Goal: Use online tool/utility: Utilize a website feature to perform a specific function

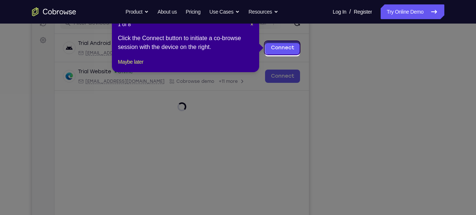
scroll to position [99, 0]
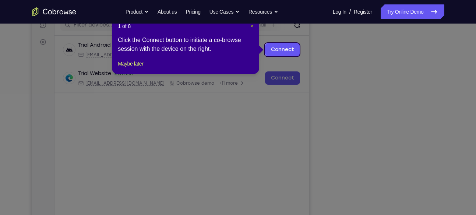
click at [251, 27] on span "×" at bounding box center [252, 26] width 3 height 6
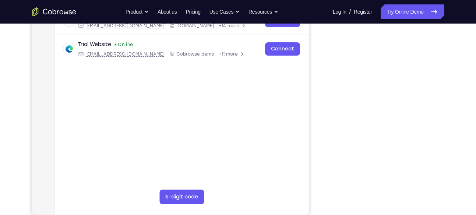
scroll to position [118, 0]
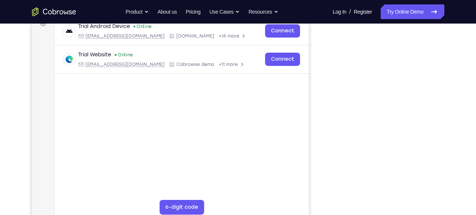
click at [390, 3] on nav "Go back Powerful, Flexible and Trustworthy. Avoid all extra friction for both A…" at bounding box center [238, 12] width 476 height 24
click at [393, 7] on link "Try Online Demo" at bounding box center [412, 11] width 63 height 15
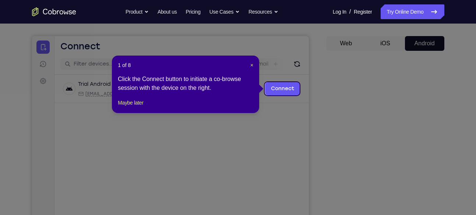
scroll to position [59, 0]
click at [254, 67] on div "1 of 8 × Click the Connect button to initiate a co-browse session with the devi…" at bounding box center [185, 84] width 147 height 57
click at [251, 67] on span "×" at bounding box center [252, 66] width 3 height 6
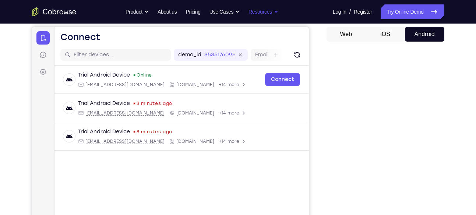
scroll to position [65, 0]
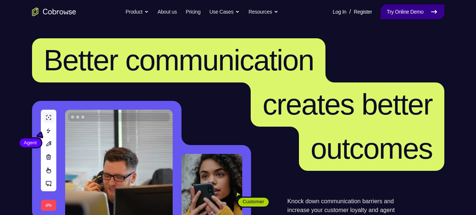
click at [413, 14] on link "Try Online Demo" at bounding box center [412, 11] width 63 height 15
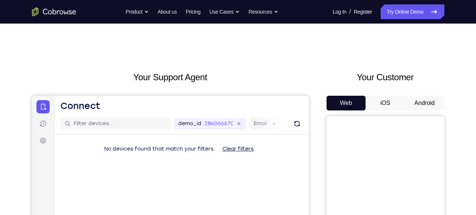
click at [408, 104] on button "Android" at bounding box center [424, 103] width 39 height 15
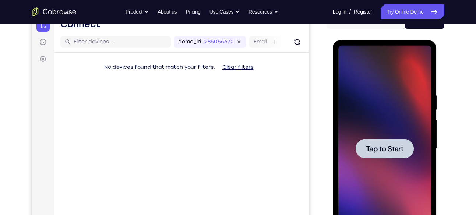
scroll to position [119, 0]
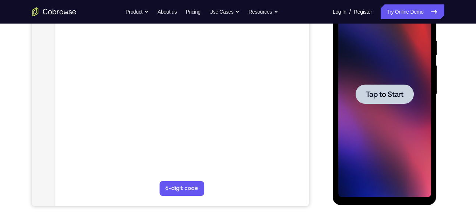
click at [364, 96] on div at bounding box center [385, 94] width 58 height 20
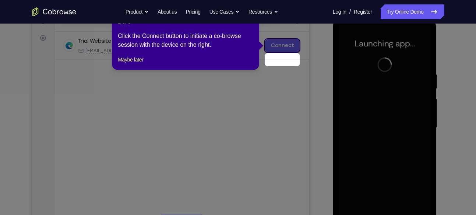
scroll to position [74, 0]
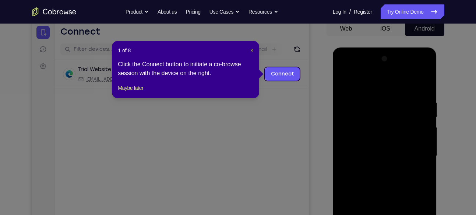
click at [252, 53] on div "1 of 8 × Click the Connect button to initiate a co-browse session with the devi…" at bounding box center [185, 69] width 147 height 57
click at [252, 53] on span "×" at bounding box center [252, 51] width 3 height 6
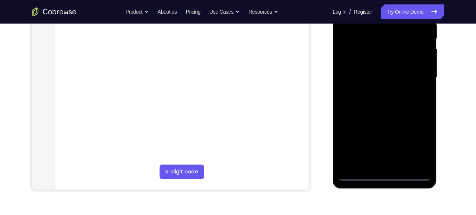
scroll to position [154, 0]
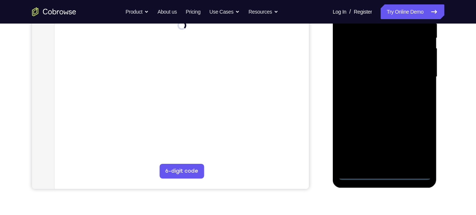
click at [385, 174] on div at bounding box center [385, 77] width 93 height 206
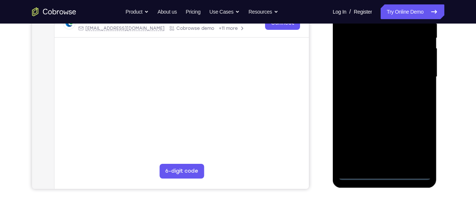
click at [418, 140] on div at bounding box center [385, 77] width 93 height 206
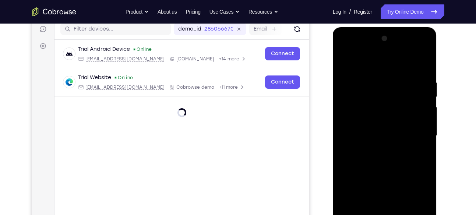
scroll to position [92, 0]
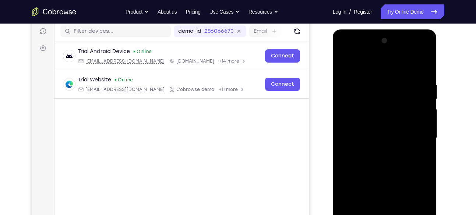
click at [351, 52] on div at bounding box center [385, 138] width 93 height 206
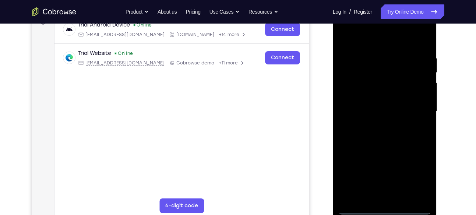
click at [416, 107] on div at bounding box center [385, 111] width 93 height 206
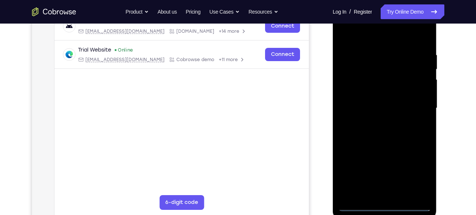
scroll to position [123, 0]
click at [376, 120] on div at bounding box center [385, 107] width 93 height 206
click at [382, 98] on div at bounding box center [385, 107] width 93 height 206
click at [357, 91] on div at bounding box center [385, 107] width 93 height 206
click at [353, 109] on div at bounding box center [385, 107] width 93 height 206
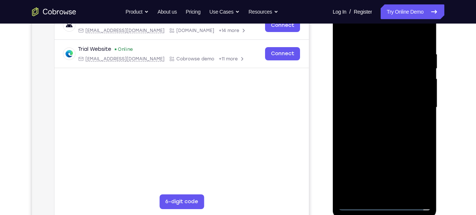
click at [352, 134] on div at bounding box center [385, 107] width 93 height 206
click at [397, 126] on div at bounding box center [385, 107] width 93 height 206
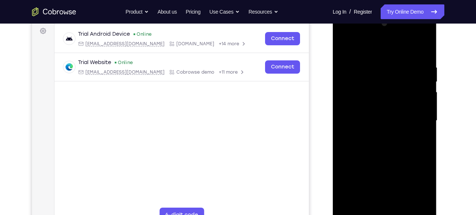
scroll to position [108, 0]
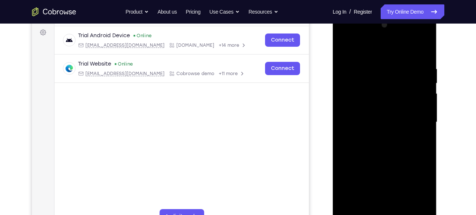
click at [379, 150] on div at bounding box center [385, 122] width 93 height 206
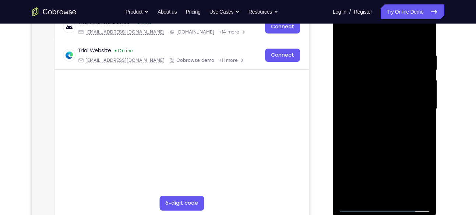
scroll to position [121, 0]
click at [396, 146] on div at bounding box center [385, 109] width 93 height 206
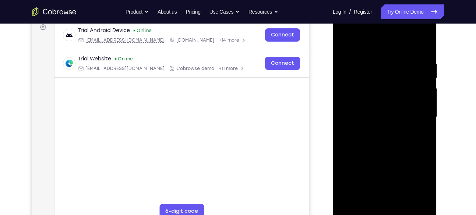
scroll to position [113, 0]
click at [372, 63] on div at bounding box center [385, 117] width 93 height 206
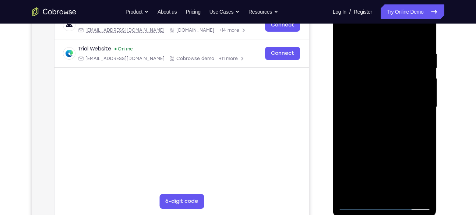
drag, startPoint x: 426, startPoint y: 102, endPoint x: 408, endPoint y: 106, distance: 18.4
click at [408, 106] on div at bounding box center [385, 107] width 93 height 206
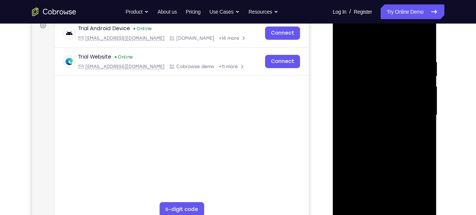
scroll to position [114, 0]
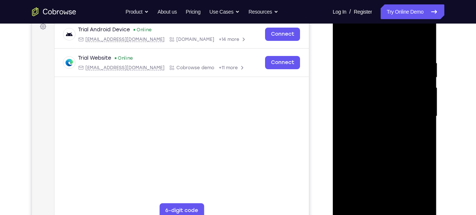
click at [424, 112] on div at bounding box center [385, 116] width 93 height 206
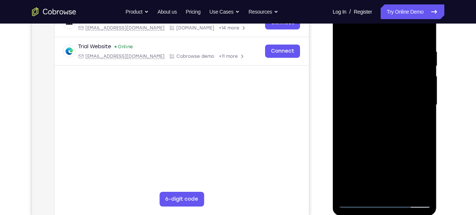
scroll to position [126, 0]
drag, startPoint x: 428, startPoint y: 85, endPoint x: 404, endPoint y: 89, distance: 23.9
click at [404, 89] on div at bounding box center [385, 104] width 93 height 206
drag, startPoint x: 418, startPoint y: 84, endPoint x: 397, endPoint y: 89, distance: 21.5
click at [397, 89] on div at bounding box center [385, 104] width 93 height 206
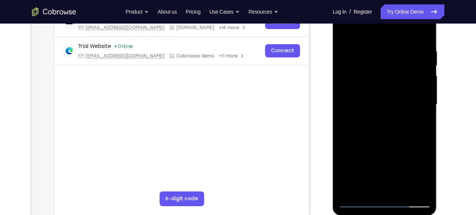
click at [414, 86] on div at bounding box center [385, 104] width 93 height 206
click at [391, 81] on div at bounding box center [385, 104] width 93 height 206
drag, startPoint x: 420, startPoint y: 76, endPoint x: 389, endPoint y: 78, distance: 31.4
click at [389, 78] on div at bounding box center [385, 104] width 93 height 206
drag, startPoint x: 407, startPoint y: 73, endPoint x: 403, endPoint y: 72, distance: 4.1
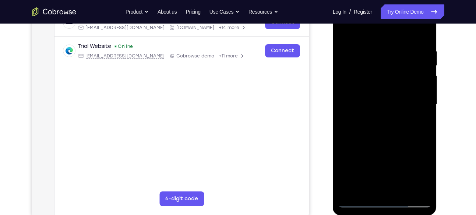
click at [403, 72] on div at bounding box center [385, 104] width 93 height 206
drag, startPoint x: 425, startPoint y: 78, endPoint x: 409, endPoint y: 84, distance: 17.3
click at [409, 84] on div at bounding box center [385, 104] width 93 height 206
drag, startPoint x: 425, startPoint y: 84, endPoint x: 396, endPoint y: 85, distance: 29.1
click at [396, 85] on div at bounding box center [385, 104] width 93 height 206
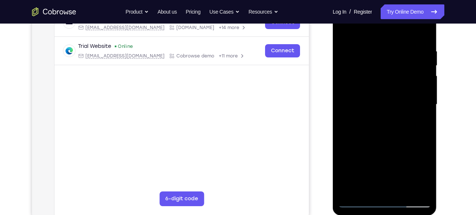
drag, startPoint x: 411, startPoint y: 77, endPoint x: 387, endPoint y: 77, distance: 24.3
click at [387, 77] on div at bounding box center [385, 104] width 93 height 206
drag, startPoint x: 413, startPoint y: 85, endPoint x: 387, endPoint y: 87, distance: 26.2
click at [387, 87] on div at bounding box center [385, 104] width 93 height 206
drag, startPoint x: 423, startPoint y: 75, endPoint x: 389, endPoint y: 81, distance: 34.0
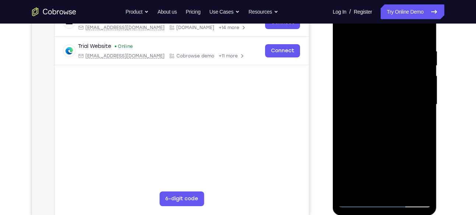
click at [389, 81] on div at bounding box center [385, 104] width 93 height 206
drag, startPoint x: 417, startPoint y: 70, endPoint x: 395, endPoint y: 73, distance: 22.7
click at [395, 73] on div at bounding box center [385, 104] width 93 height 206
click at [410, 78] on div at bounding box center [385, 104] width 93 height 206
drag, startPoint x: 424, startPoint y: 72, endPoint x: 395, endPoint y: 77, distance: 29.1
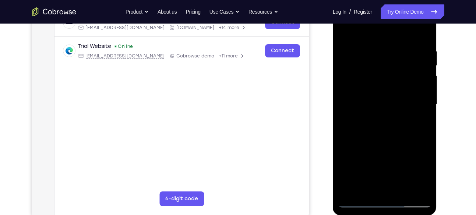
click at [395, 77] on div at bounding box center [385, 104] width 93 height 206
drag, startPoint x: 414, startPoint y: 78, endPoint x: 391, endPoint y: 82, distance: 23.5
click at [391, 82] on div at bounding box center [385, 104] width 93 height 206
drag, startPoint x: 419, startPoint y: 78, endPoint x: 394, endPoint y: 84, distance: 25.7
click at [394, 84] on div at bounding box center [385, 104] width 93 height 206
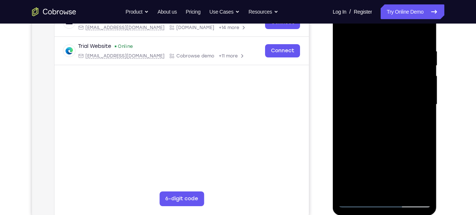
drag, startPoint x: 423, startPoint y: 87, endPoint x: 400, endPoint y: 90, distance: 23.4
click at [400, 90] on div at bounding box center [385, 104] width 93 height 206
click at [385, 86] on div at bounding box center [385, 104] width 93 height 206
click at [424, 35] on div at bounding box center [385, 104] width 93 height 206
drag, startPoint x: 401, startPoint y: 41, endPoint x: 395, endPoint y: 163, distance: 122.1
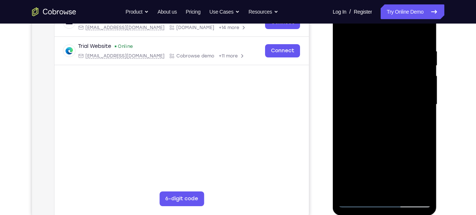
click at [395, 163] on div at bounding box center [385, 104] width 93 height 206
drag, startPoint x: 386, startPoint y: 49, endPoint x: 377, endPoint y: 150, distance: 100.6
click at [377, 150] on div at bounding box center [385, 104] width 93 height 206
drag, startPoint x: 392, startPoint y: 56, endPoint x: 394, endPoint y: 146, distance: 89.9
click at [394, 146] on div at bounding box center [385, 104] width 93 height 206
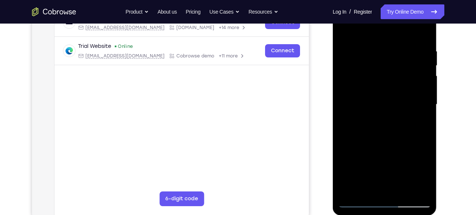
drag, startPoint x: 381, startPoint y: 42, endPoint x: 388, endPoint y: 156, distance: 114.4
click at [388, 156] on div at bounding box center [385, 104] width 93 height 206
click at [404, 192] on div at bounding box center [385, 104] width 93 height 206
click at [401, 191] on div at bounding box center [385, 104] width 93 height 206
click at [403, 190] on div at bounding box center [385, 104] width 93 height 206
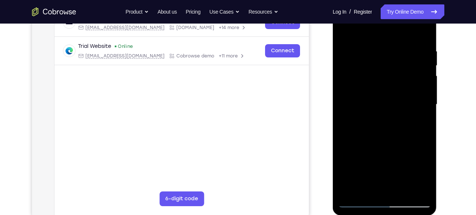
click at [381, 146] on div at bounding box center [385, 104] width 93 height 206
click at [383, 103] on div at bounding box center [385, 104] width 93 height 206
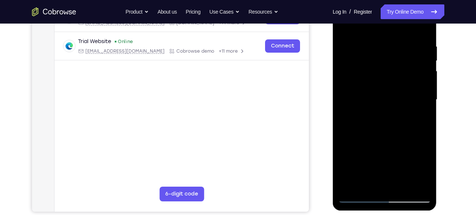
scroll to position [131, 0]
click at [363, 185] on div at bounding box center [385, 99] width 93 height 206
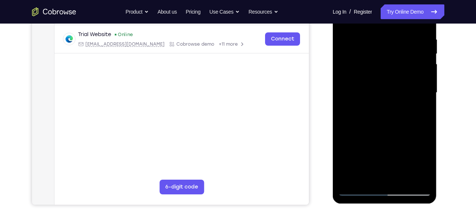
scroll to position [138, 0]
click at [364, 177] on div at bounding box center [385, 92] width 93 height 206
click at [405, 133] on div at bounding box center [385, 92] width 93 height 206
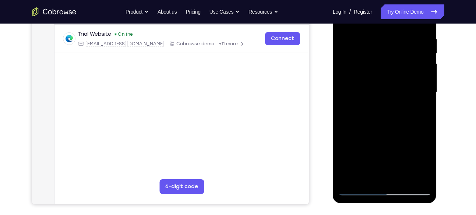
click at [405, 133] on div at bounding box center [385, 92] width 93 height 206
click at [420, 106] on div at bounding box center [385, 92] width 93 height 206
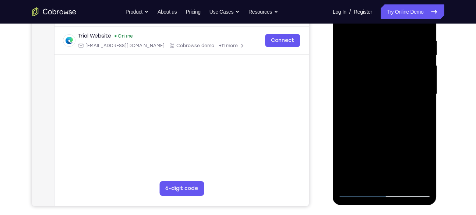
scroll to position [136, 0]
click at [419, 114] on div at bounding box center [385, 95] width 93 height 206
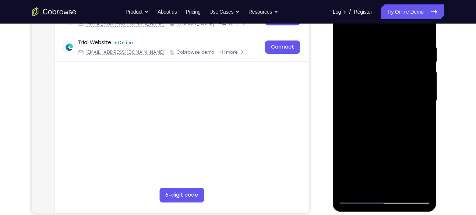
scroll to position [130, 0]
click at [420, 121] on div at bounding box center [385, 100] width 93 height 206
click at [344, 31] on div at bounding box center [385, 100] width 93 height 206
click at [345, 22] on nav "Go back Powerful, Flexible and Trustworthy. Avoid all extra friction for both A…" at bounding box center [238, 12] width 476 height 24
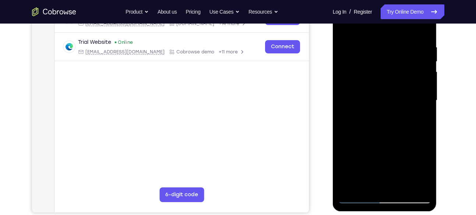
click at [345, 27] on div at bounding box center [385, 100] width 93 height 206
click at [356, 48] on div at bounding box center [385, 100] width 93 height 206
click at [347, 185] on div at bounding box center [385, 100] width 93 height 206
drag, startPoint x: 390, startPoint y: 134, endPoint x: 392, endPoint y: 109, distance: 25.5
click at [392, 109] on div at bounding box center [385, 100] width 93 height 206
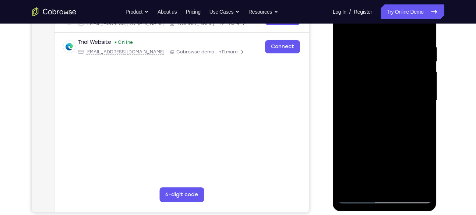
drag, startPoint x: 391, startPoint y: 131, endPoint x: 387, endPoint y: 74, distance: 56.9
click at [387, 74] on div at bounding box center [385, 100] width 93 height 206
drag, startPoint x: 376, startPoint y: 124, endPoint x: 373, endPoint y: 70, distance: 54.3
click at [373, 70] on div at bounding box center [385, 100] width 93 height 206
drag, startPoint x: 392, startPoint y: 140, endPoint x: 387, endPoint y: 89, distance: 51.8
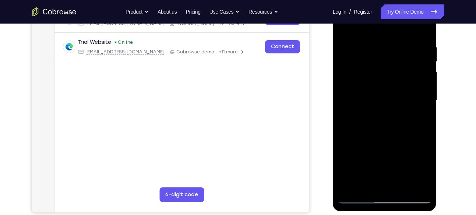
click at [387, 89] on div at bounding box center [385, 100] width 93 height 206
drag, startPoint x: 389, startPoint y: 139, endPoint x: 386, endPoint y: 88, distance: 51.3
click at [386, 88] on div at bounding box center [385, 100] width 93 height 206
drag, startPoint x: 385, startPoint y: 136, endPoint x: 381, endPoint y: 86, distance: 50.2
click at [381, 86] on div at bounding box center [385, 100] width 93 height 206
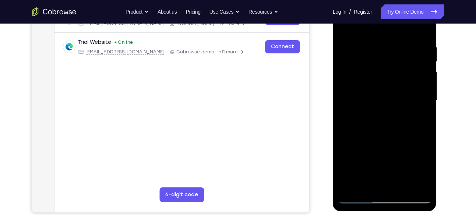
drag, startPoint x: 383, startPoint y: 143, endPoint x: 381, endPoint y: 154, distance: 10.8
click at [381, 154] on div at bounding box center [385, 100] width 93 height 206
drag, startPoint x: 379, startPoint y: 134, endPoint x: 380, endPoint y: 90, distance: 44.2
click at [380, 90] on div at bounding box center [385, 100] width 93 height 206
drag, startPoint x: 385, startPoint y: 142, endPoint x: 384, endPoint y: 103, distance: 39.1
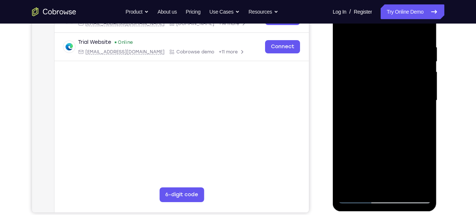
click at [384, 103] on div at bounding box center [385, 100] width 93 height 206
drag, startPoint x: 384, startPoint y: 134, endPoint x: 379, endPoint y: 77, distance: 56.5
click at [379, 77] on div at bounding box center [385, 100] width 93 height 206
drag, startPoint x: 384, startPoint y: 136, endPoint x: 381, endPoint y: 85, distance: 50.2
click at [381, 85] on div at bounding box center [385, 100] width 93 height 206
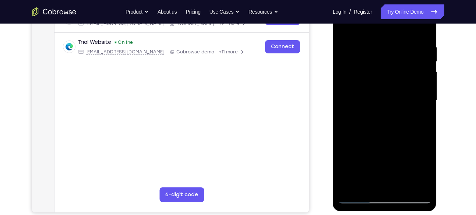
drag, startPoint x: 380, startPoint y: 101, endPoint x: 379, endPoint y: 77, distance: 24.0
click at [379, 77] on div at bounding box center [385, 100] width 93 height 206
drag, startPoint x: 381, startPoint y: 136, endPoint x: 380, endPoint y: 109, distance: 26.9
click at [380, 109] on div at bounding box center [385, 100] width 93 height 206
drag, startPoint x: 381, startPoint y: 137, endPoint x: 381, endPoint y: 99, distance: 38.3
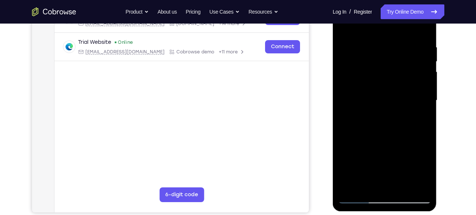
click at [381, 99] on div at bounding box center [385, 100] width 93 height 206
drag, startPoint x: 385, startPoint y: 121, endPoint x: 384, endPoint y: 74, distance: 47.2
click at [384, 74] on div at bounding box center [385, 100] width 93 height 206
drag, startPoint x: 384, startPoint y: 96, endPoint x: 384, endPoint y: 72, distance: 23.9
click at [384, 72] on div at bounding box center [385, 100] width 93 height 206
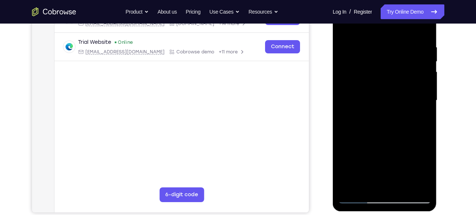
drag, startPoint x: 386, startPoint y: 143, endPoint x: 382, endPoint y: 108, distance: 34.8
click at [382, 108] on div at bounding box center [385, 100] width 93 height 206
drag, startPoint x: 388, startPoint y: 119, endPoint x: 384, endPoint y: 84, distance: 34.9
click at [384, 84] on div at bounding box center [385, 100] width 93 height 206
drag, startPoint x: 383, startPoint y: 140, endPoint x: 382, endPoint y: 94, distance: 45.7
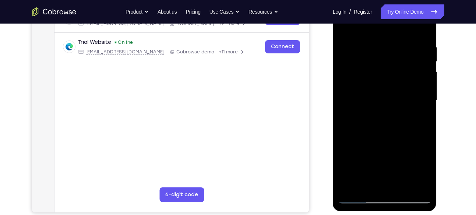
click at [382, 94] on div at bounding box center [385, 100] width 93 height 206
drag, startPoint x: 384, startPoint y: 141, endPoint x: 385, endPoint y: 86, distance: 55.3
click at [385, 86] on div at bounding box center [385, 100] width 93 height 206
drag, startPoint x: 389, startPoint y: 135, endPoint x: 389, endPoint y: 96, distance: 39.4
click at [389, 96] on div at bounding box center [385, 100] width 93 height 206
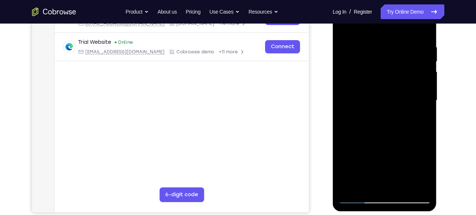
drag, startPoint x: 386, startPoint y: 137, endPoint x: 386, endPoint y: 61, distance: 76.3
click at [386, 61] on div at bounding box center [385, 100] width 93 height 206
drag, startPoint x: 382, startPoint y: 143, endPoint x: 384, endPoint y: 83, distance: 60.1
click at [384, 83] on div at bounding box center [385, 100] width 93 height 206
drag, startPoint x: 389, startPoint y: 146, endPoint x: 389, endPoint y: 95, distance: 50.5
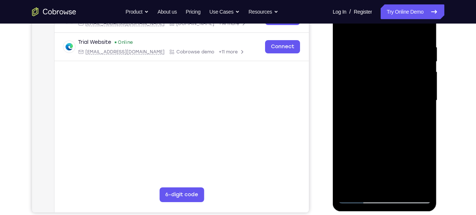
click at [389, 95] on div at bounding box center [385, 100] width 93 height 206
drag, startPoint x: 387, startPoint y: 133, endPoint x: 389, endPoint y: 62, distance: 71.9
click at [389, 62] on div at bounding box center [385, 100] width 93 height 206
drag, startPoint x: 382, startPoint y: 141, endPoint x: 378, endPoint y: 71, distance: 69.8
click at [378, 71] on div at bounding box center [385, 100] width 93 height 206
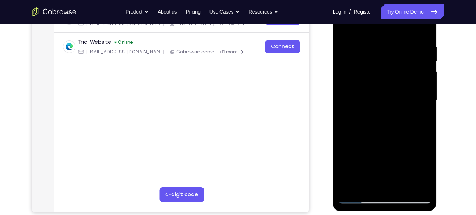
click at [352, 66] on div at bounding box center [385, 100] width 93 height 206
click at [429, 72] on div at bounding box center [385, 100] width 93 height 206
click at [353, 185] on div at bounding box center [385, 100] width 93 height 206
drag, startPoint x: 375, startPoint y: 140, endPoint x: 374, endPoint y: 95, distance: 45.3
click at [374, 95] on div at bounding box center [385, 100] width 93 height 206
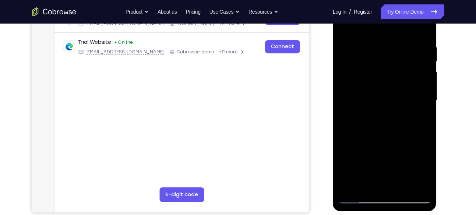
drag, startPoint x: 379, startPoint y: 134, endPoint x: 379, endPoint y: 100, distance: 34.3
click at [379, 100] on div at bounding box center [385, 100] width 93 height 206
drag, startPoint x: 378, startPoint y: 137, endPoint x: 378, endPoint y: 92, distance: 44.2
click at [378, 92] on div at bounding box center [385, 100] width 93 height 206
drag, startPoint x: 379, startPoint y: 138, endPoint x: 379, endPoint y: 75, distance: 63.4
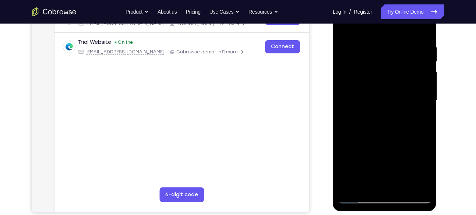
click at [379, 75] on div at bounding box center [385, 100] width 93 height 206
drag
click at [385, 93] on div at bounding box center [385, 100] width 93 height 206
click at [379, 80] on div at bounding box center [385, 100] width 93 height 206
drag, startPoint x: 386, startPoint y: 136, endPoint x: 388, endPoint y: 87, distance: 48.7
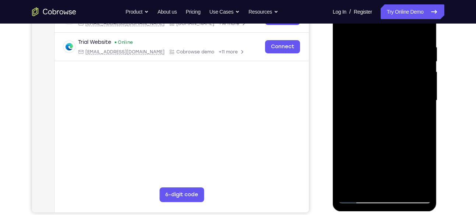
click at [388, 87] on div at bounding box center [385, 100] width 93 height 206
drag, startPoint x: 392, startPoint y: 148, endPoint x: 392, endPoint y: 95, distance: 53.1
click at [392, 95] on div at bounding box center [385, 100] width 93 height 206
drag, startPoint x: 390, startPoint y: 136, endPoint x: 389, endPoint y: 89, distance: 47.2
click at [389, 89] on div at bounding box center [385, 100] width 93 height 206
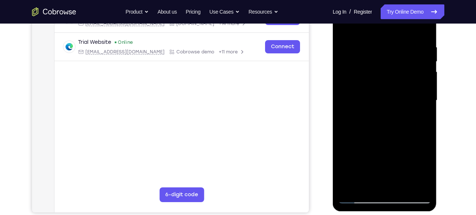
drag, startPoint x: 394, startPoint y: 143, endPoint x: 391, endPoint y: 88, distance: 55.0
click at [391, 88] on div at bounding box center [385, 100] width 93 height 206
drag, startPoint x: 396, startPoint y: 141, endPoint x: 397, endPoint y: 93, distance: 48.3
click at [397, 93] on div at bounding box center [385, 100] width 93 height 206
drag, startPoint x: 403, startPoint y: 141, endPoint x: 403, endPoint y: 109, distance: 32.1
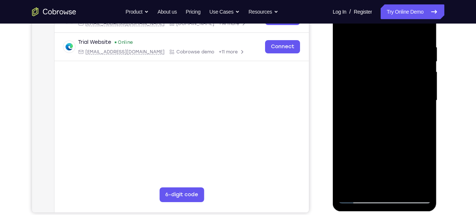
click at [403, 109] on div at bounding box center [385, 100] width 93 height 206
drag, startPoint x: 403, startPoint y: 135, endPoint x: 405, endPoint y: 94, distance: 40.9
click at [405, 94] on div at bounding box center [385, 100] width 93 height 206
drag, startPoint x: 402, startPoint y: 138, endPoint x: 405, endPoint y: 71, distance: 67.5
click at [405, 71] on div at bounding box center [385, 100] width 93 height 206
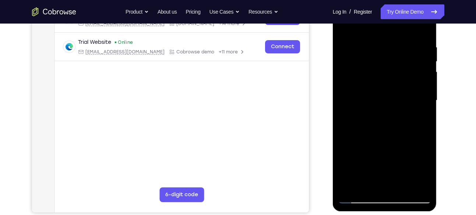
drag, startPoint x: 407, startPoint y: 144, endPoint x: 407, endPoint y: 83, distance: 60.8
click at [407, 83] on div at bounding box center [385, 100] width 93 height 206
click at [353, 66] on div at bounding box center [385, 100] width 93 height 206
click at [420, 30] on div at bounding box center [385, 100] width 93 height 206
click at [424, 32] on div at bounding box center [385, 100] width 93 height 206
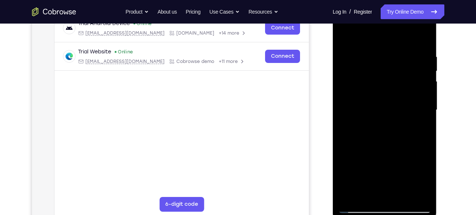
scroll to position [121, 0]
click at [424, 39] on div at bounding box center [385, 110] width 93 height 206
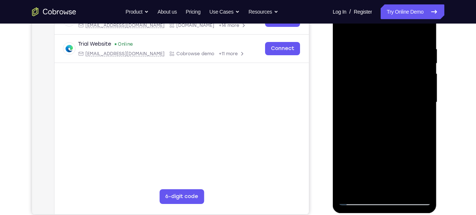
scroll to position [127, 0]
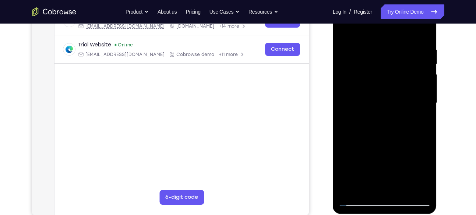
click at [405, 189] on div at bounding box center [385, 103] width 93 height 206
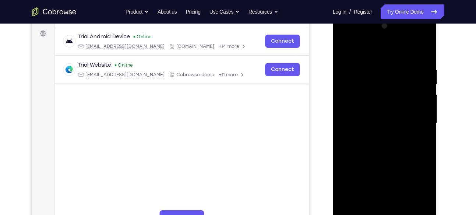
scroll to position [107, 0]
click at [350, 49] on div at bounding box center [385, 124] width 93 height 206
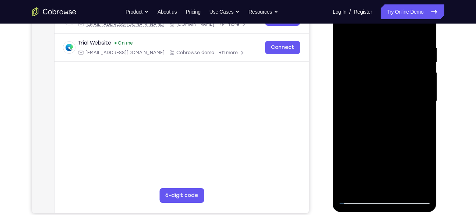
scroll to position [132, 0]
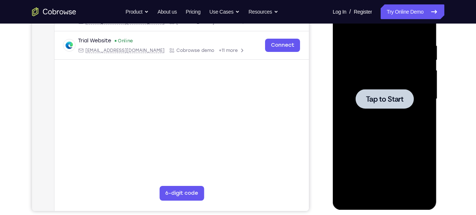
click at [373, 100] on span "Tap to Start" at bounding box center [385, 98] width 38 height 7
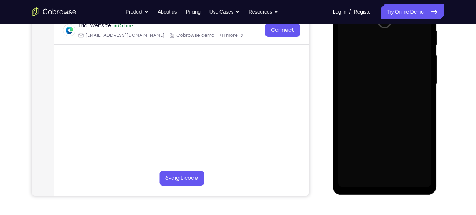
scroll to position [147, 0]
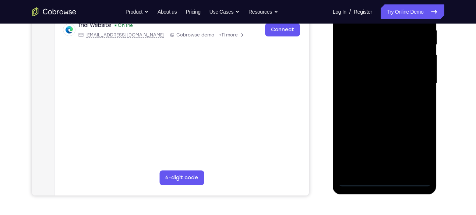
click at [386, 181] on div at bounding box center [385, 83] width 93 height 206
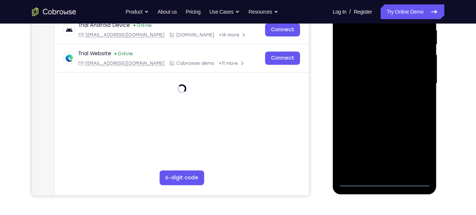
click at [421, 156] on div at bounding box center [385, 83] width 93 height 206
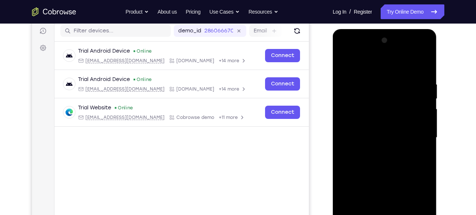
scroll to position [91, 0]
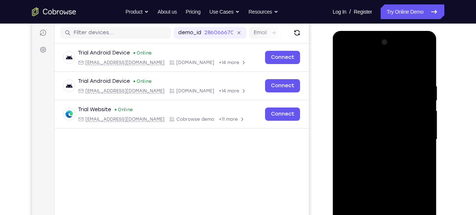
click at [350, 50] on div at bounding box center [385, 139] width 93 height 206
click at [368, 97] on div at bounding box center [385, 139] width 93 height 206
click at [362, 99] on div at bounding box center [385, 139] width 93 height 206
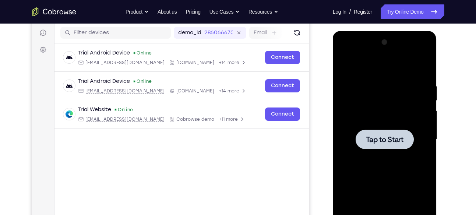
click at [374, 123] on div at bounding box center [385, 139] width 93 height 206
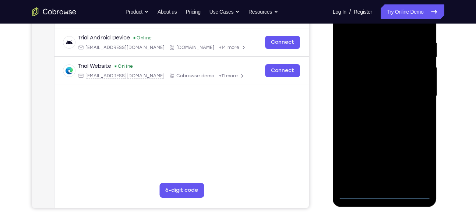
scroll to position [138, 0]
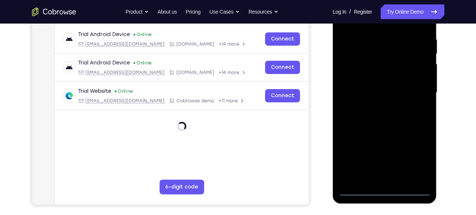
click at [390, 192] on div at bounding box center [385, 93] width 93 height 206
click at [423, 160] on div at bounding box center [385, 93] width 93 height 206
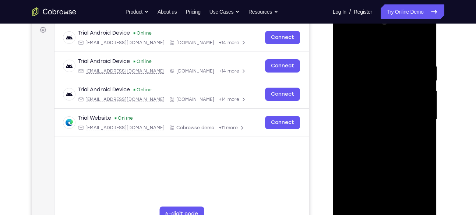
scroll to position [100, 0]
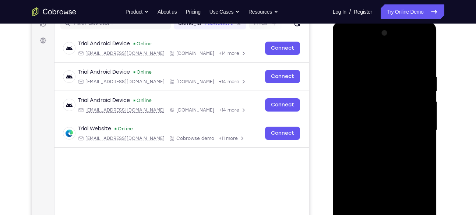
click at [345, 43] on div at bounding box center [385, 130] width 93 height 206
click at [366, 92] on div at bounding box center [385, 130] width 93 height 206
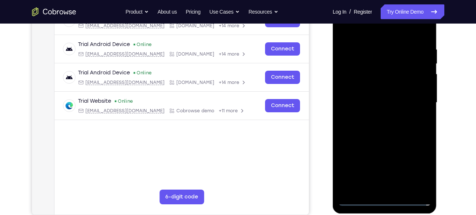
scroll to position [129, 0]
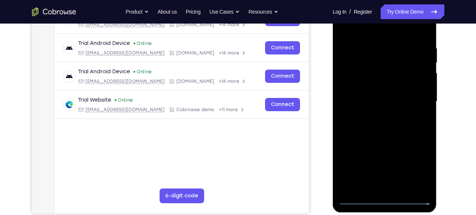
click at [356, 71] on div at bounding box center [385, 102] width 93 height 206
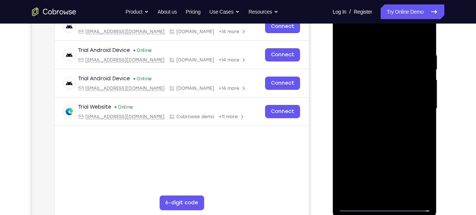
scroll to position [120, 0]
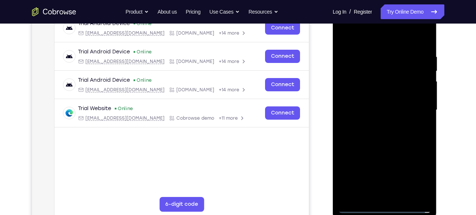
click at [417, 44] on div at bounding box center [385, 110] width 93 height 206
click at [396, 122] on div at bounding box center [385, 110] width 93 height 206
click at [374, 55] on div at bounding box center [385, 110] width 93 height 206
click at [380, 151] on div at bounding box center [385, 110] width 93 height 206
click at [423, 51] on div at bounding box center [385, 110] width 93 height 206
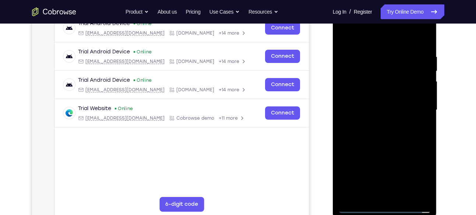
click at [423, 49] on div at bounding box center [385, 110] width 93 height 206
click at [374, 25] on div at bounding box center [385, 110] width 93 height 206
click at [412, 80] on div at bounding box center [385, 110] width 93 height 206
click at [364, 37] on div at bounding box center [385, 110] width 93 height 206
click at [415, 45] on div at bounding box center [385, 110] width 93 height 206
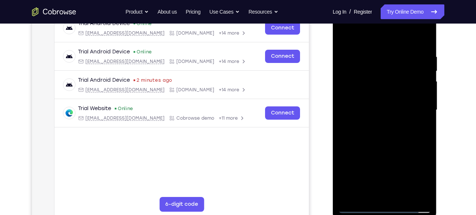
click at [370, 110] on div at bounding box center [385, 110] width 93 height 206
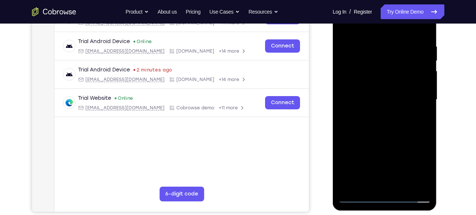
scroll to position [134, 0]
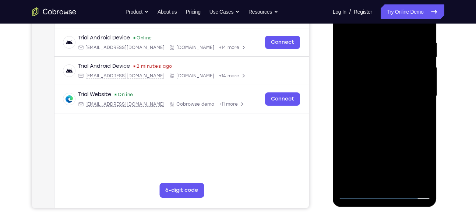
drag, startPoint x: 408, startPoint y: 149, endPoint x: 387, endPoint y: 59, distance: 92.6
click at [387, 59] on div at bounding box center [385, 96] width 93 height 206
drag, startPoint x: 387, startPoint y: 167, endPoint x: 384, endPoint y: 66, distance: 101.0
click at [384, 66] on div at bounding box center [385, 96] width 93 height 206
click at [371, 157] on div at bounding box center [385, 96] width 93 height 206
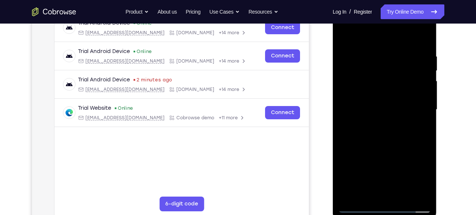
scroll to position [123, 0]
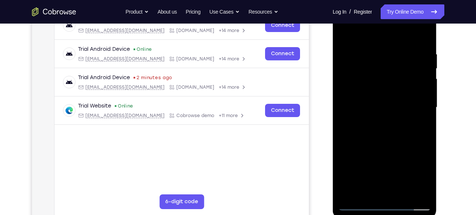
click at [419, 68] on div at bounding box center [385, 107] width 93 height 206
click at [359, 57] on div at bounding box center [385, 107] width 93 height 206
click at [360, 60] on div at bounding box center [385, 107] width 93 height 206
click at [350, 61] on div at bounding box center [385, 107] width 93 height 206
click at [361, 207] on div at bounding box center [385, 107] width 93 height 206
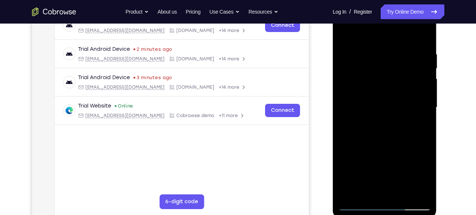
click at [356, 206] on div at bounding box center [385, 107] width 93 height 206
click at [378, 74] on div at bounding box center [385, 107] width 93 height 206
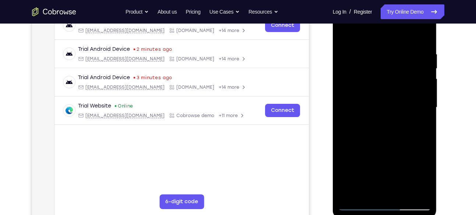
drag, startPoint x: 378, startPoint y: 116, endPoint x: 378, endPoint y: 60, distance: 56.7
click at [378, 60] on div at bounding box center [385, 107] width 93 height 206
drag, startPoint x: 384, startPoint y: 120, endPoint x: 384, endPoint y: 59, distance: 61.2
click at [384, 59] on div at bounding box center [385, 107] width 93 height 206
drag, startPoint x: 377, startPoint y: 109, endPoint x: 371, endPoint y: 45, distance: 64.3
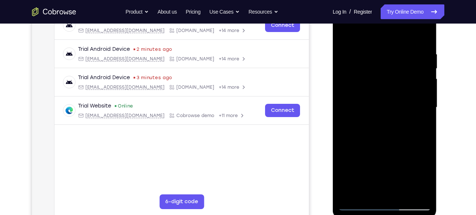
click at [371, 45] on div at bounding box center [385, 107] width 93 height 206
drag, startPoint x: 375, startPoint y: 108, endPoint x: 375, endPoint y: 58, distance: 49.7
click at [375, 58] on div at bounding box center [385, 107] width 93 height 206
drag, startPoint x: 384, startPoint y: 119, endPoint x: 387, endPoint y: 44, distance: 74.9
click at [387, 44] on div at bounding box center [385, 107] width 93 height 206
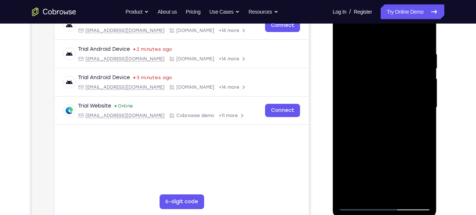
click at [378, 98] on div at bounding box center [385, 107] width 93 height 206
drag, startPoint x: 387, startPoint y: 112, endPoint x: 384, endPoint y: 57, distance: 54.6
click at [384, 57] on div at bounding box center [385, 107] width 93 height 206
click at [373, 125] on div at bounding box center [385, 107] width 93 height 206
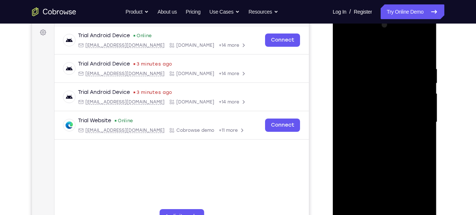
scroll to position [134, 0]
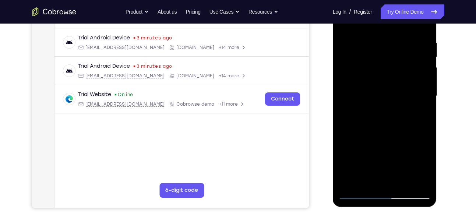
drag, startPoint x: 401, startPoint y: 60, endPoint x: 384, endPoint y: 144, distance: 86.0
click at [384, 144] on div at bounding box center [385, 96] width 93 height 206
drag, startPoint x: 397, startPoint y: 84, endPoint x: 384, endPoint y: 155, distance: 72.0
click at [384, 155] on div at bounding box center [385, 96] width 93 height 206
drag, startPoint x: 387, startPoint y: 62, endPoint x: 380, endPoint y: 160, distance: 97.9
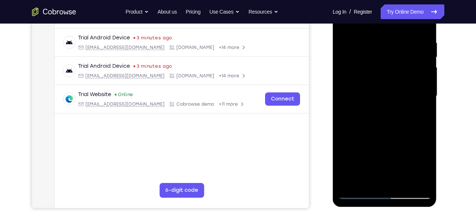
click at [380, 160] on div at bounding box center [385, 96] width 93 height 206
click at [363, 69] on div at bounding box center [385, 96] width 93 height 206
click at [356, 80] on div at bounding box center [385, 96] width 93 height 206
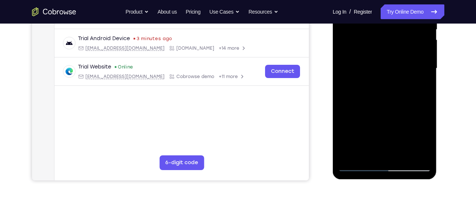
scroll to position [163, 0]
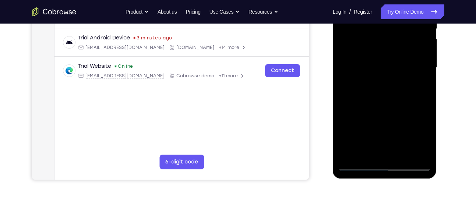
click at [358, 69] on div at bounding box center [385, 68] width 93 height 206
drag, startPoint x: 374, startPoint y: 71, endPoint x: 373, endPoint y: 46, distance: 25.1
click at [373, 46] on div at bounding box center [385, 68] width 93 height 206
click at [364, 59] on div at bounding box center [385, 68] width 93 height 206
drag, startPoint x: 369, startPoint y: 73, endPoint x: 369, endPoint y: 45, distance: 27.6
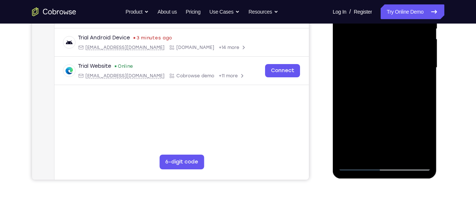
click at [369, 45] on div at bounding box center [385, 68] width 93 height 206
click at [356, 49] on div at bounding box center [385, 68] width 93 height 206
click at [356, 65] on div at bounding box center [385, 68] width 93 height 206
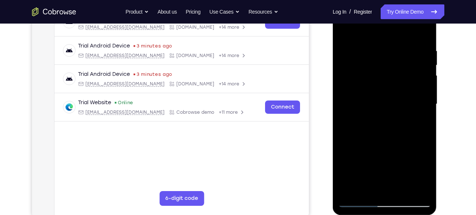
scroll to position [125, 0]
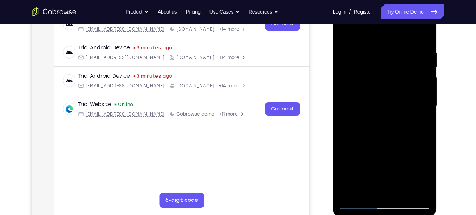
click at [377, 52] on div at bounding box center [385, 106] width 93 height 206
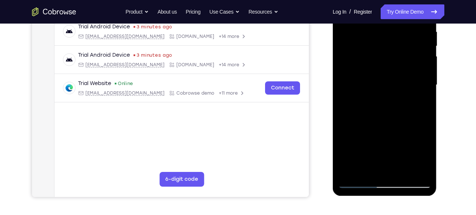
scroll to position [146, 0]
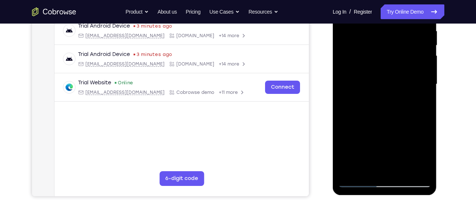
click at [363, 106] on div at bounding box center [385, 84] width 93 height 206
drag, startPoint x: 382, startPoint y: 96, endPoint x: 380, endPoint y: 49, distance: 46.8
click at [380, 49] on div at bounding box center [385, 84] width 93 height 206
drag, startPoint x: 372, startPoint y: 90, endPoint x: 372, endPoint y: 47, distance: 43.1
click at [372, 47] on div at bounding box center [385, 84] width 93 height 206
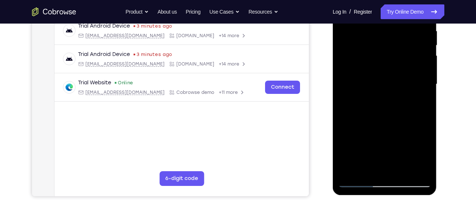
drag, startPoint x: 375, startPoint y: 84, endPoint x: 373, endPoint y: 50, distance: 33.6
click at [373, 50] on div at bounding box center [385, 84] width 93 height 206
drag, startPoint x: 371, startPoint y: 104, endPoint x: 378, endPoint y: 50, distance: 54.2
click at [378, 50] on div at bounding box center [385, 84] width 93 height 206
drag, startPoint x: 371, startPoint y: 101, endPoint x: 377, endPoint y: 50, distance: 50.8
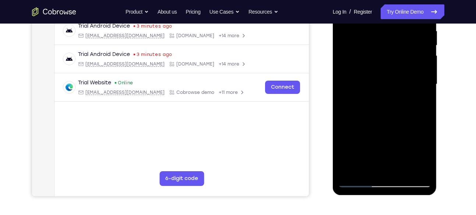
click at [377, 50] on div at bounding box center [385, 84] width 93 height 206
drag, startPoint x: 379, startPoint y: 94, endPoint x: 381, endPoint y: 49, distance: 45.4
click at [381, 49] on div at bounding box center [385, 84] width 93 height 206
click at [372, 101] on div at bounding box center [385, 84] width 93 height 206
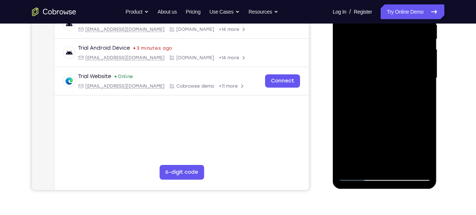
scroll to position [153, 0]
drag, startPoint x: 377, startPoint y: 152, endPoint x: 378, endPoint y: 99, distance: 52.7
click at [378, 99] on div at bounding box center [385, 78] width 93 height 206
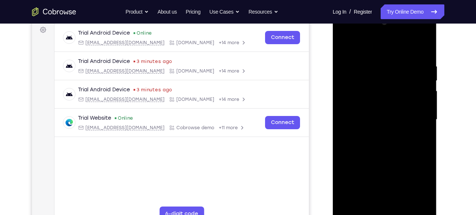
scroll to position [107, 0]
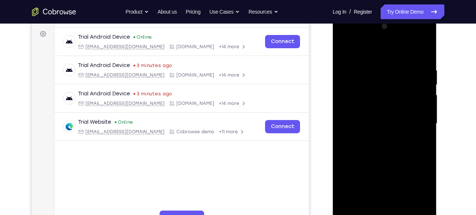
click at [376, 37] on div at bounding box center [385, 124] width 93 height 206
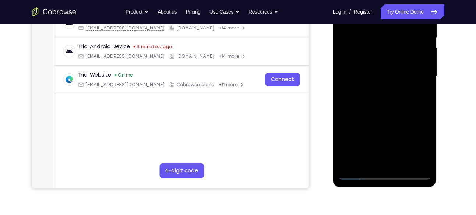
scroll to position [153, 0]
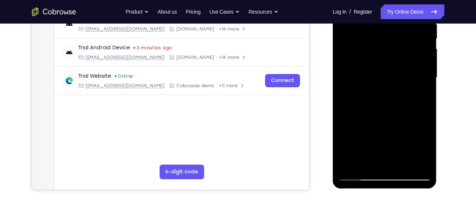
click at [379, 90] on div at bounding box center [385, 78] width 93 height 206
click at [369, 75] on div at bounding box center [385, 78] width 93 height 206
click at [360, 62] on div at bounding box center [385, 78] width 93 height 206
click at [355, 76] on div at bounding box center [385, 78] width 93 height 206
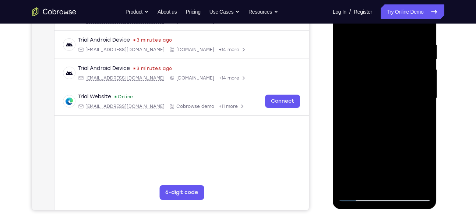
scroll to position [131, 0]
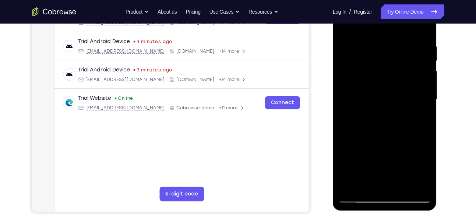
click at [394, 123] on div at bounding box center [385, 100] width 93 height 206
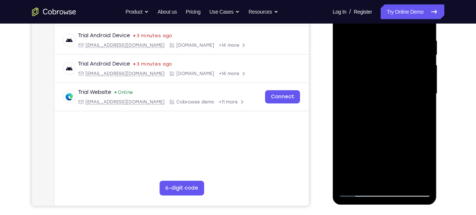
scroll to position [138, 0]
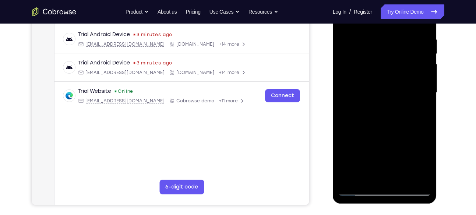
click at [392, 118] on div at bounding box center [385, 93] width 93 height 206
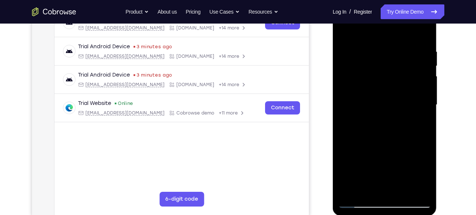
scroll to position [125, 0]
drag, startPoint x: 381, startPoint y: 36, endPoint x: 378, endPoint y: 14, distance: 22.6
click at [378, 14] on div at bounding box center [385, 105] width 93 height 206
click at [423, 40] on div at bounding box center [385, 105] width 93 height 206
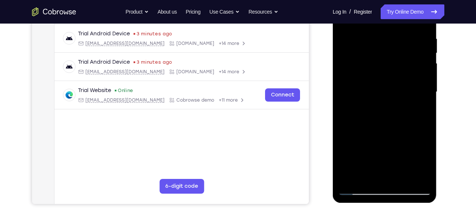
scroll to position [141, 0]
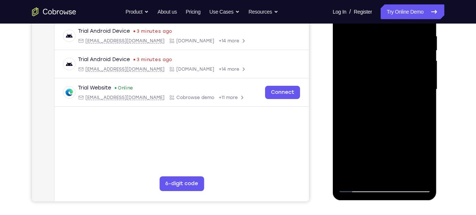
click at [403, 177] on div at bounding box center [385, 89] width 93 height 206
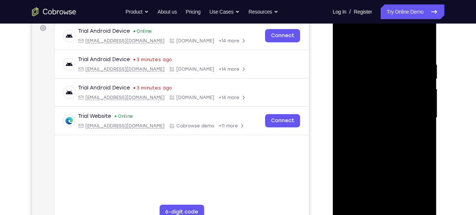
scroll to position [111, 0]
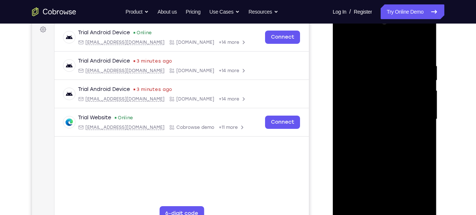
click at [377, 159] on div at bounding box center [385, 119] width 93 height 206
click at [344, 44] on div at bounding box center [385, 119] width 93 height 206
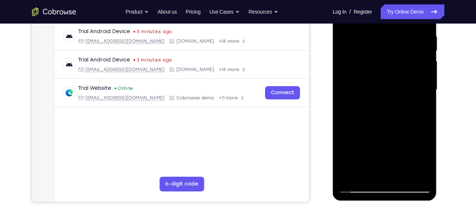
scroll to position [141, 0]
click at [365, 179] on div at bounding box center [385, 89] width 93 height 206
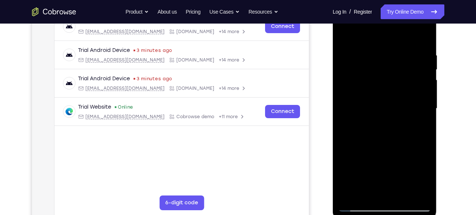
scroll to position [121, 0]
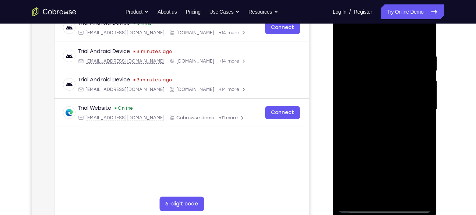
click at [384, 35] on div at bounding box center [385, 110] width 93 height 206
click at [379, 63] on div at bounding box center [385, 110] width 93 height 206
drag, startPoint x: 406, startPoint y: 163, endPoint x: 406, endPoint y: 146, distance: 17.7
click at [406, 146] on div at bounding box center [385, 110] width 93 height 206
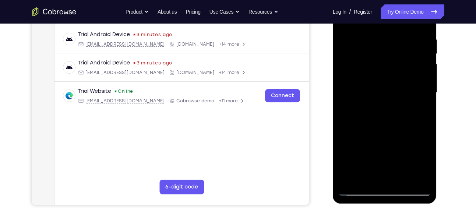
scroll to position [138, 0]
click at [350, 178] on div at bounding box center [385, 92] width 93 height 206
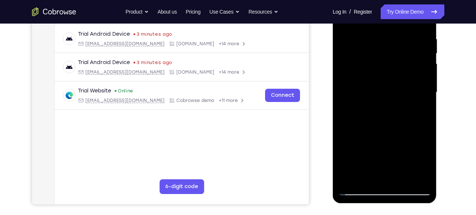
click at [368, 179] on div at bounding box center [385, 92] width 93 height 206
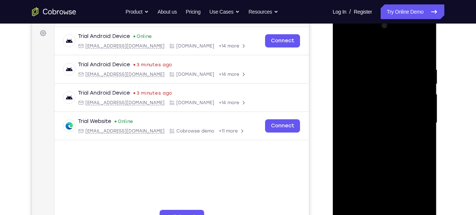
scroll to position [107, 0]
click at [379, 46] on div at bounding box center [385, 123] width 93 height 206
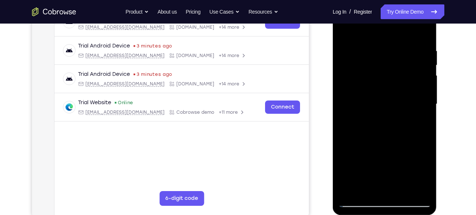
scroll to position [120, 0]
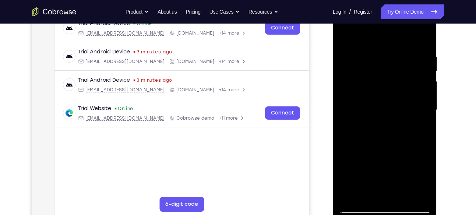
click at [371, 47] on div at bounding box center [385, 110] width 93 height 206
click at [343, 34] on div at bounding box center [385, 110] width 93 height 206
click at [377, 63] on div at bounding box center [385, 110] width 93 height 206
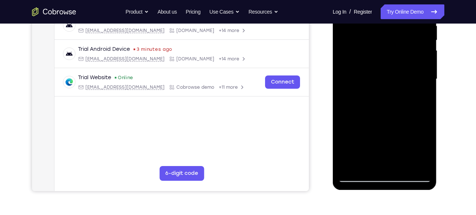
scroll to position [154, 0]
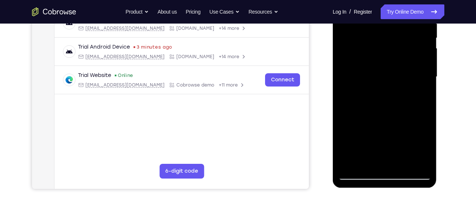
click at [351, 163] on div at bounding box center [385, 77] width 93 height 206
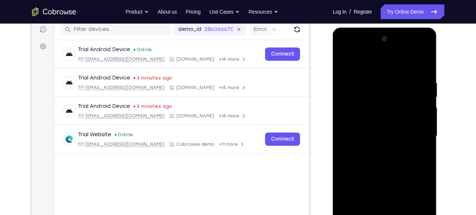
scroll to position [75, 0]
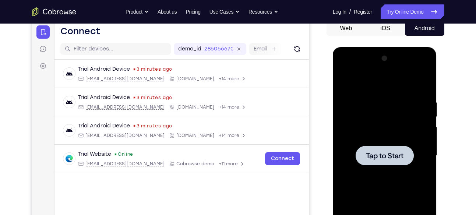
click at [412, 149] on div at bounding box center [385, 156] width 58 height 20
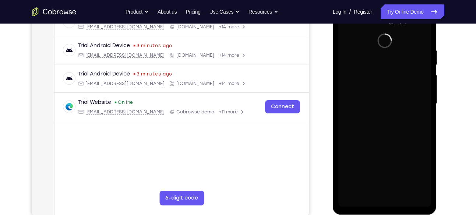
scroll to position [128, 0]
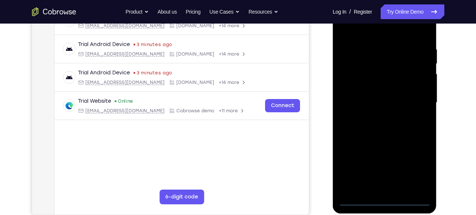
click at [384, 202] on div at bounding box center [385, 103] width 93 height 206
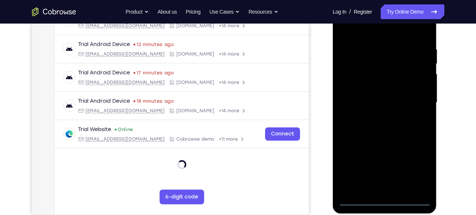
click at [422, 169] on div at bounding box center [385, 103] width 93 height 206
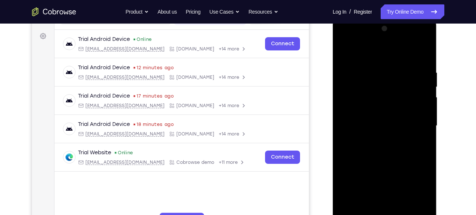
scroll to position [104, 0]
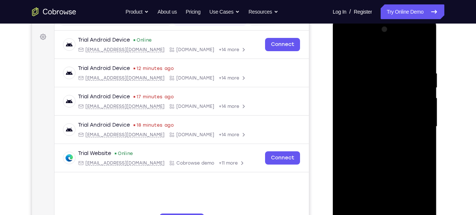
click at [349, 36] on div at bounding box center [385, 127] width 93 height 206
click at [416, 121] on div at bounding box center [385, 127] width 93 height 206
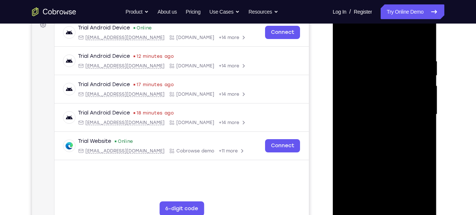
scroll to position [132, 0]
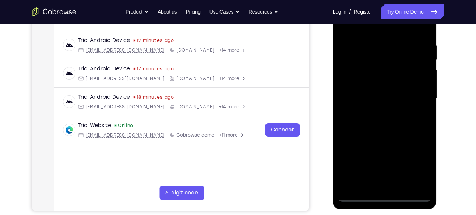
click at [378, 110] on div at bounding box center [385, 99] width 93 height 206
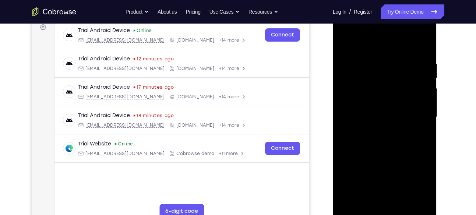
scroll to position [112, 0]
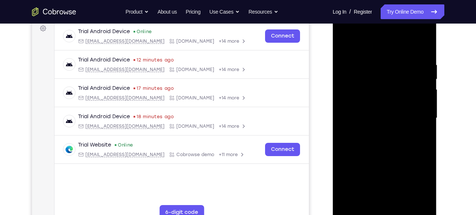
click at [377, 111] on div at bounding box center [385, 118] width 93 height 206
click at [362, 106] on div at bounding box center [385, 118] width 93 height 206
click at [364, 124] on div at bounding box center [385, 118] width 93 height 206
click at [353, 121] on div at bounding box center [385, 118] width 93 height 206
click at [363, 146] on div at bounding box center [385, 118] width 93 height 206
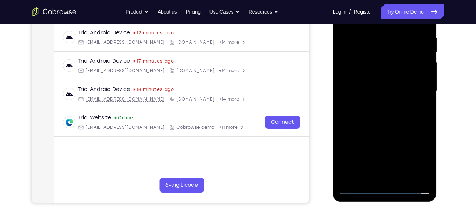
scroll to position [143, 0]
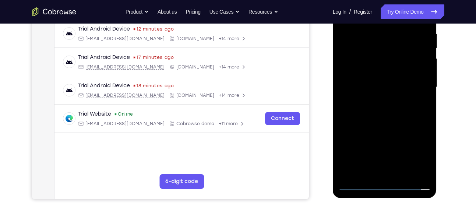
click at [358, 108] on div at bounding box center [385, 87] width 93 height 206
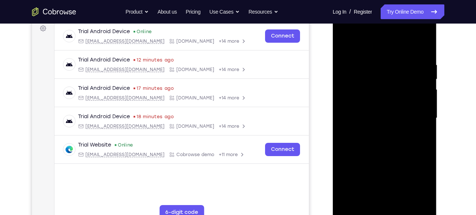
scroll to position [127, 0]
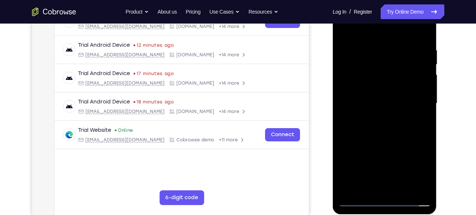
click at [400, 139] on div at bounding box center [385, 103] width 93 height 206
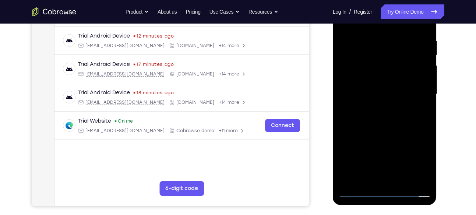
scroll to position [141, 0]
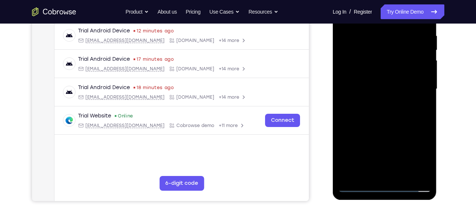
click at [403, 176] on div at bounding box center [385, 89] width 93 height 206
click at [394, 132] on div at bounding box center [385, 89] width 93 height 206
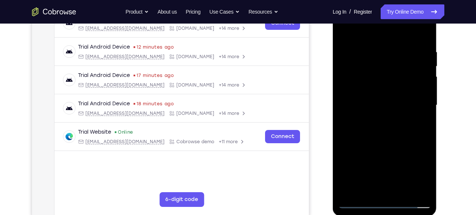
scroll to position [122, 0]
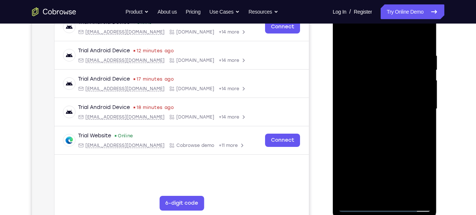
click at [345, 35] on div at bounding box center [385, 109] width 93 height 206
drag, startPoint x: 416, startPoint y: 63, endPoint x: 376, endPoint y: 63, distance: 40.5
click at [376, 63] on div at bounding box center [385, 109] width 93 height 206
drag, startPoint x: 413, startPoint y: 57, endPoint x: 382, endPoint y: 58, distance: 31.3
click at [382, 58] on div at bounding box center [385, 109] width 93 height 206
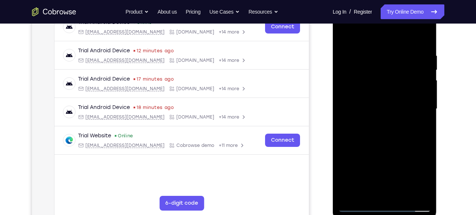
drag, startPoint x: 429, startPoint y: 62, endPoint x: 360, endPoint y: 58, distance: 69.0
click at [360, 58] on div at bounding box center [385, 109] width 93 height 206
drag, startPoint x: 413, startPoint y: 60, endPoint x: 356, endPoint y: 60, distance: 56.7
click at [356, 60] on div at bounding box center [385, 109] width 93 height 206
drag, startPoint x: 414, startPoint y: 56, endPoint x: 358, endPoint y: 57, distance: 56.0
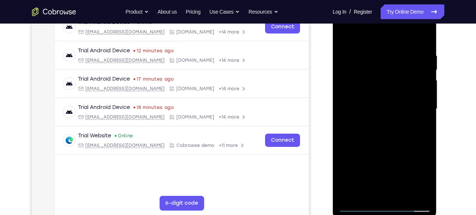
click at [358, 57] on div at bounding box center [385, 109] width 93 height 206
drag, startPoint x: 419, startPoint y: 59, endPoint x: 342, endPoint y: 65, distance: 77.3
click at [342, 65] on div at bounding box center [385, 109] width 93 height 206
drag, startPoint x: 412, startPoint y: 53, endPoint x: 350, endPoint y: 64, distance: 63.2
click at [350, 64] on div at bounding box center [385, 109] width 93 height 206
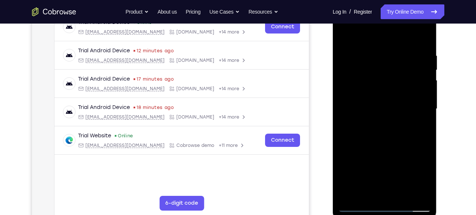
drag, startPoint x: 417, startPoint y: 56, endPoint x: 350, endPoint y: 60, distance: 67.6
click at [350, 60] on div at bounding box center [385, 109] width 93 height 206
drag, startPoint x: 419, startPoint y: 57, endPoint x: 377, endPoint y: 52, distance: 41.9
click at [377, 52] on div at bounding box center [385, 109] width 93 height 206
drag, startPoint x: 386, startPoint y: 155, endPoint x: 392, endPoint y: 72, distance: 82.7
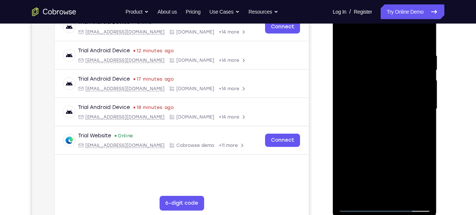
click at [392, 72] on div at bounding box center [385, 109] width 93 height 206
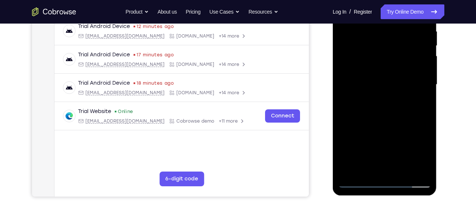
scroll to position [148, 0]
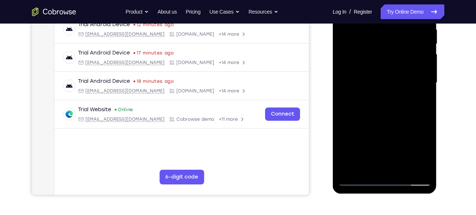
drag, startPoint x: 398, startPoint y: 157, endPoint x: 402, endPoint y: 63, distance: 94.4
click at [402, 63] on div at bounding box center [385, 83] width 93 height 206
drag, startPoint x: 389, startPoint y: 151, endPoint x: 387, endPoint y: 81, distance: 70.8
click at [387, 81] on div at bounding box center [385, 83] width 93 height 206
drag, startPoint x: 391, startPoint y: 135, endPoint x: 392, endPoint y: 63, distance: 71.8
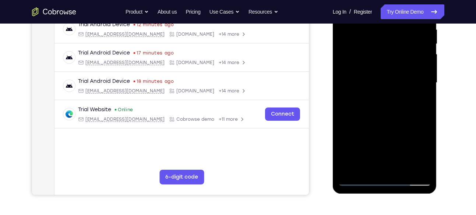
click at [392, 63] on div at bounding box center [385, 83] width 93 height 206
drag, startPoint x: 393, startPoint y: 146, endPoint x: 377, endPoint y: 58, distance: 89.9
click at [377, 58] on div at bounding box center [385, 83] width 93 height 206
drag, startPoint x: 377, startPoint y: 134, endPoint x: 373, endPoint y: 46, distance: 88.5
click at [373, 46] on div at bounding box center [385, 83] width 93 height 206
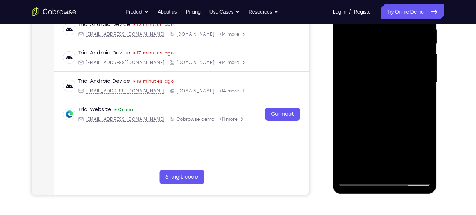
drag, startPoint x: 390, startPoint y: 150, endPoint x: 389, endPoint y: 77, distance: 73.3
click at [389, 77] on div at bounding box center [385, 83] width 93 height 206
click at [367, 170] on div at bounding box center [385, 83] width 93 height 206
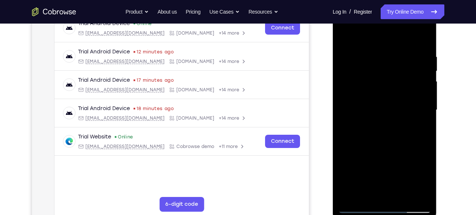
scroll to position [119, 0]
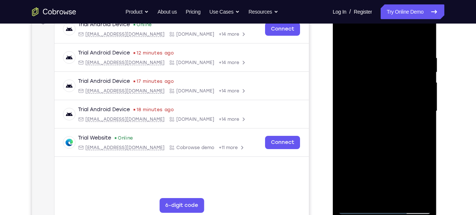
click at [364, 38] on div at bounding box center [385, 111] width 93 height 206
drag, startPoint x: 374, startPoint y: 111, endPoint x: 381, endPoint y: 53, distance: 59.0
click at [381, 53] on div at bounding box center [385, 111] width 93 height 206
click at [368, 89] on div at bounding box center [385, 111] width 93 height 206
drag, startPoint x: 370, startPoint y: 66, endPoint x: 372, endPoint y: 116, distance: 50.1
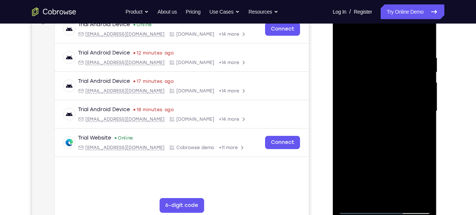
click at [372, 116] on div at bounding box center [385, 111] width 93 height 206
drag, startPoint x: 378, startPoint y: 148, endPoint x: 377, endPoint y: 82, distance: 66.0
click at [377, 82] on div at bounding box center [385, 111] width 93 height 206
drag, startPoint x: 398, startPoint y: 171, endPoint x: 398, endPoint y: 123, distance: 47.9
click at [398, 123] on div at bounding box center [385, 111] width 93 height 206
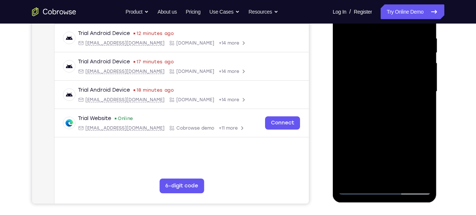
scroll to position [139, 0]
click at [352, 179] on div at bounding box center [385, 91] width 93 height 206
click at [404, 180] on div at bounding box center [385, 91] width 93 height 206
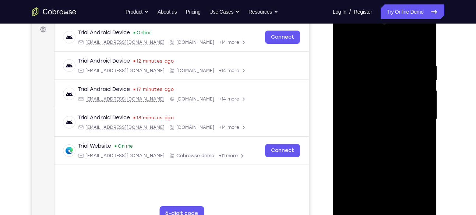
scroll to position [111, 0]
click at [347, 46] on div at bounding box center [385, 120] width 93 height 206
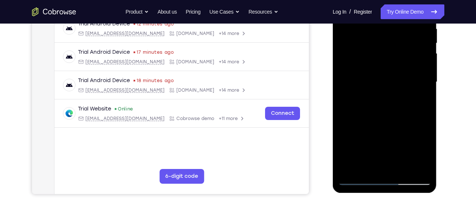
scroll to position [149, 0]
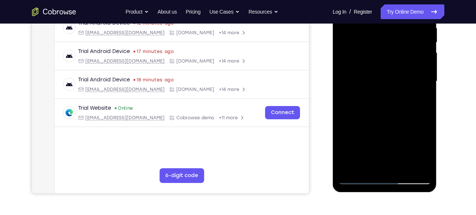
click at [366, 169] on div at bounding box center [385, 81] width 93 height 206
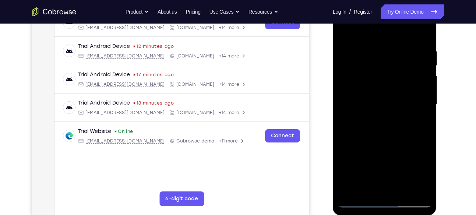
scroll to position [124, 0]
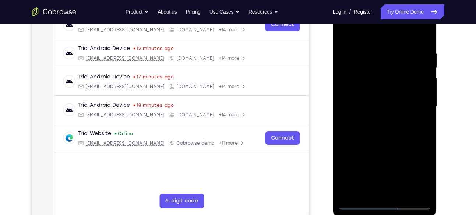
click at [364, 32] on div at bounding box center [385, 107] width 93 height 206
drag, startPoint x: 367, startPoint y: 109, endPoint x: 370, endPoint y: 63, distance: 46.5
click at [370, 63] on div at bounding box center [385, 107] width 93 height 206
drag, startPoint x: 374, startPoint y: 116, endPoint x: 381, endPoint y: 63, distance: 53.1
click at [381, 63] on div at bounding box center [385, 107] width 93 height 206
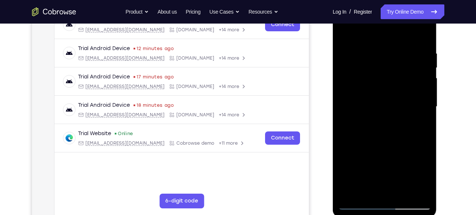
drag, startPoint x: 384, startPoint y: 110, endPoint x: 388, endPoint y: 59, distance: 51.0
click at [388, 59] on div at bounding box center [385, 107] width 93 height 206
drag, startPoint x: 374, startPoint y: 49, endPoint x: 367, endPoint y: 99, distance: 50.9
click at [367, 99] on div at bounding box center [385, 107] width 93 height 206
click at [380, 47] on div at bounding box center [385, 107] width 93 height 206
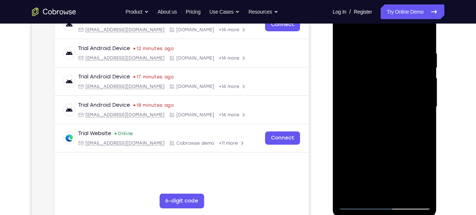
drag, startPoint x: 381, startPoint y: 169, endPoint x: 387, endPoint y: 110, distance: 59.2
click at [387, 110] on div at bounding box center [385, 107] width 93 height 206
drag, startPoint x: 383, startPoint y: 165, endPoint x: 384, endPoint y: 102, distance: 62.6
click at [384, 102] on div at bounding box center [385, 107] width 93 height 206
drag, startPoint x: 370, startPoint y: 167, endPoint x: 379, endPoint y: 112, distance: 56.5
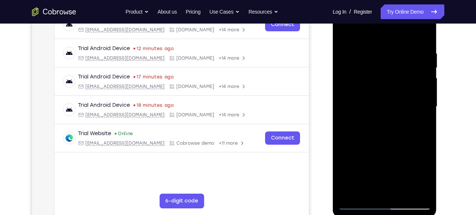
click at [379, 112] on div at bounding box center [385, 107] width 93 height 206
drag, startPoint x: 406, startPoint y: 62, endPoint x: 384, endPoint y: 160, distance: 100.6
click at [384, 160] on div at bounding box center [385, 107] width 93 height 206
drag, startPoint x: 384, startPoint y: 75, endPoint x: 370, endPoint y: 126, distance: 53.2
click at [370, 126] on div at bounding box center [385, 107] width 93 height 206
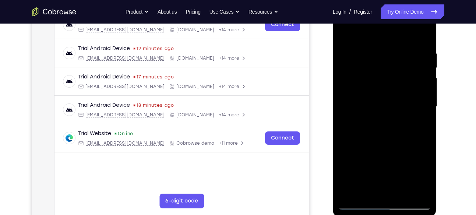
click at [350, 57] on div at bounding box center [385, 107] width 93 height 206
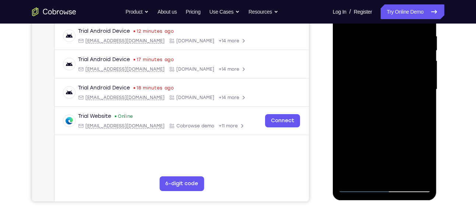
click at [419, 98] on div at bounding box center [385, 89] width 93 height 206
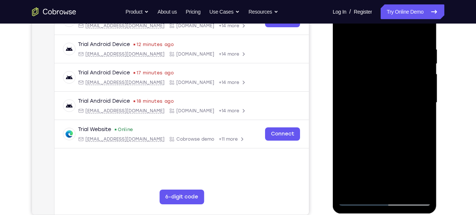
scroll to position [127, 0]
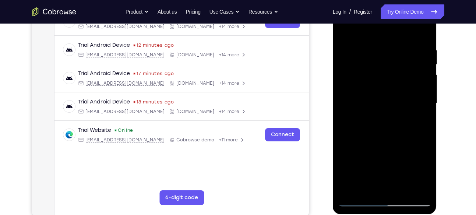
click at [420, 89] on div at bounding box center [385, 103] width 93 height 206
click at [385, 35] on div at bounding box center [385, 103] width 93 height 206
click at [379, 94] on div at bounding box center [385, 103] width 93 height 206
click at [384, 94] on div at bounding box center [385, 103] width 93 height 206
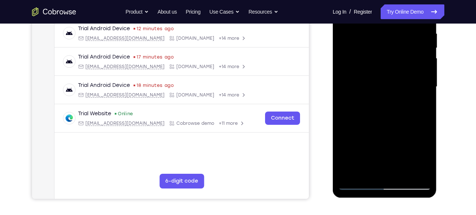
scroll to position [144, 0]
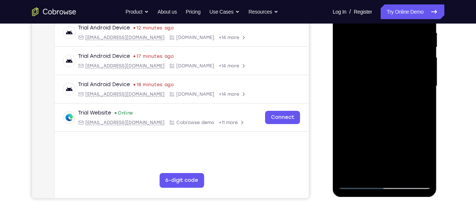
click at [349, 34] on div at bounding box center [385, 86] width 93 height 206
click at [413, 171] on div at bounding box center [385, 86] width 93 height 206
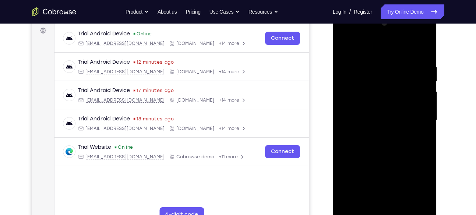
scroll to position [109, 0]
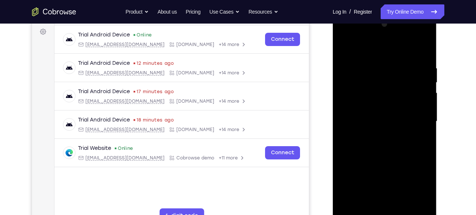
click at [423, 49] on div at bounding box center [385, 121] width 93 height 206
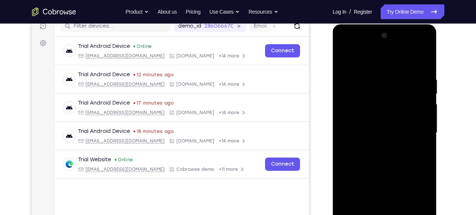
scroll to position [97, 0]
click at [422, 59] on div at bounding box center [385, 133] width 93 height 206
click at [422, 60] on div at bounding box center [385, 133] width 93 height 206
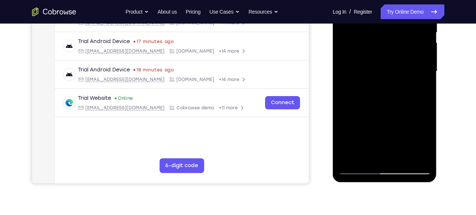
scroll to position [160, 0]
click at [351, 159] on div at bounding box center [385, 71] width 93 height 206
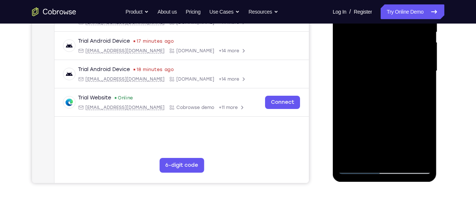
click at [351, 159] on div at bounding box center [385, 71] width 93 height 206
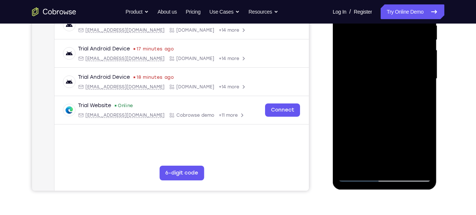
scroll to position [152, 0]
click at [402, 164] on div at bounding box center [385, 78] width 93 height 206
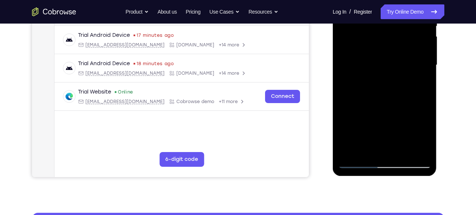
scroll to position [166, 0]
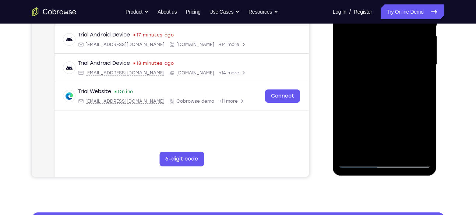
drag, startPoint x: 383, startPoint y: 137, endPoint x: 390, endPoint y: 59, distance: 78.5
click at [390, 59] on div at bounding box center [385, 65] width 93 height 206
drag, startPoint x: 381, startPoint y: 115, endPoint x: 381, endPoint y: 110, distance: 4.8
click at [381, 110] on div at bounding box center [385, 65] width 93 height 206
drag, startPoint x: 378, startPoint y: 138, endPoint x: 382, endPoint y: 79, distance: 59.5
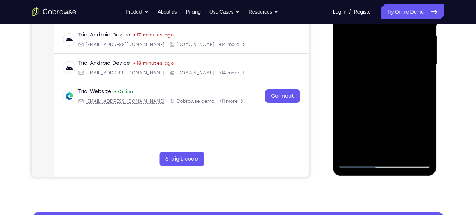
click at [382, 79] on div at bounding box center [385, 65] width 93 height 206
drag, startPoint x: 384, startPoint y: 142, endPoint x: 394, endPoint y: 84, distance: 59.4
click at [394, 84] on div at bounding box center [385, 65] width 93 height 206
drag, startPoint x: 392, startPoint y: 129, endPoint x: 392, endPoint y: 117, distance: 12.5
click at [392, 117] on div at bounding box center [385, 65] width 93 height 206
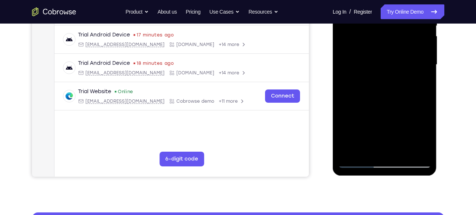
drag, startPoint x: 383, startPoint y: 155, endPoint x: 401, endPoint y: 66, distance: 90.6
click at [401, 66] on div at bounding box center [385, 65] width 93 height 206
click at [370, 119] on div at bounding box center [385, 65] width 93 height 206
click at [424, 138] on div at bounding box center [385, 65] width 93 height 206
click at [419, 87] on div at bounding box center [385, 65] width 93 height 206
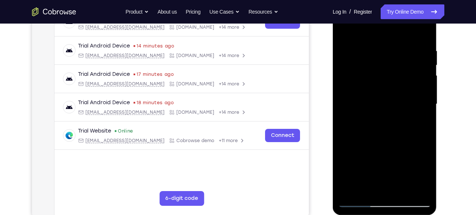
scroll to position [125, 0]
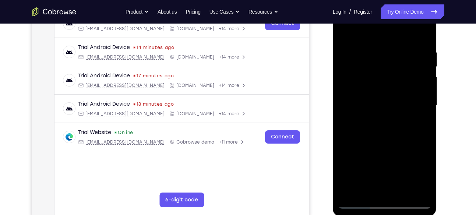
click at [344, 35] on div at bounding box center [385, 106] width 93 height 206
drag, startPoint x: 377, startPoint y: 42, endPoint x: 375, endPoint y: 136, distance: 94.0
click at [375, 136] on div at bounding box center [385, 106] width 93 height 206
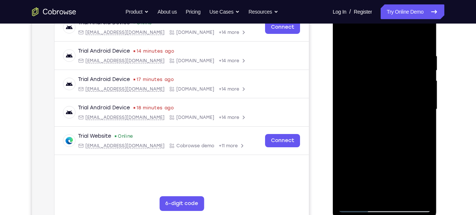
scroll to position [120, 0]
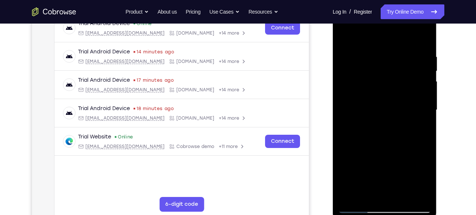
click at [376, 52] on div at bounding box center [385, 110] width 93 height 206
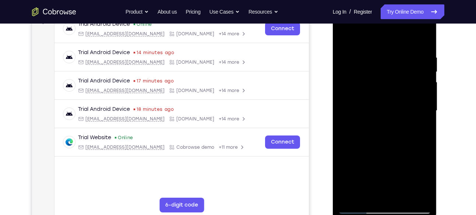
click at [414, 98] on div at bounding box center [385, 111] width 93 height 206
drag, startPoint x: 375, startPoint y: 126, endPoint x: 426, endPoint y: 134, distance: 52.2
click at [426, 134] on div at bounding box center [385, 111] width 93 height 206
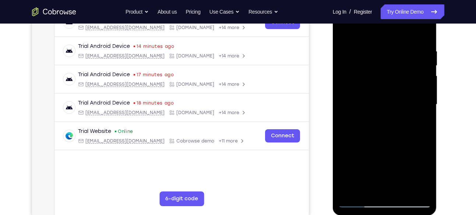
scroll to position [125, 0]
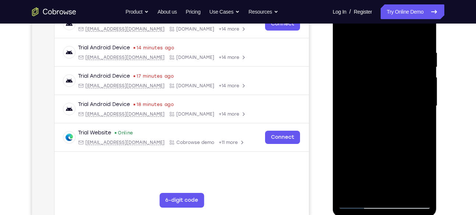
drag, startPoint x: 350, startPoint y: 88, endPoint x: 391, endPoint y: 85, distance: 41.0
click at [391, 85] on div at bounding box center [385, 106] width 93 height 206
click at [415, 78] on div at bounding box center [385, 106] width 93 height 206
click at [414, 61] on div at bounding box center [385, 106] width 93 height 206
click at [416, 78] on div at bounding box center [385, 106] width 93 height 206
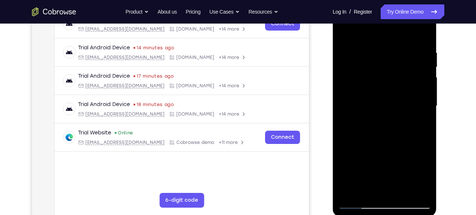
click at [417, 81] on div at bounding box center [385, 106] width 93 height 206
click at [418, 86] on div at bounding box center [385, 106] width 93 height 206
drag, startPoint x: 418, startPoint y: 86, endPoint x: 362, endPoint y: 89, distance: 56.1
click at [362, 89] on div at bounding box center [385, 106] width 93 height 206
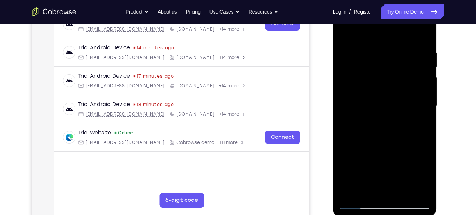
drag, startPoint x: 409, startPoint y: 87, endPoint x: 366, endPoint y: 87, distance: 42.4
click at [366, 87] on div at bounding box center [385, 106] width 93 height 206
drag, startPoint x: 402, startPoint y: 84, endPoint x: 369, endPoint y: 84, distance: 32.4
click at [369, 84] on div at bounding box center [385, 106] width 93 height 206
drag, startPoint x: 408, startPoint y: 86, endPoint x: 369, endPoint y: 88, distance: 38.7
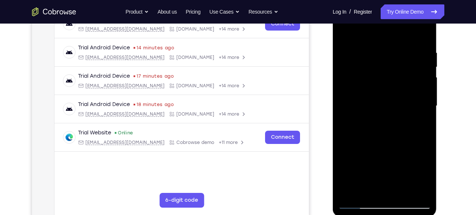
click at [369, 88] on div at bounding box center [385, 106] width 93 height 206
drag, startPoint x: 403, startPoint y: 84, endPoint x: 373, endPoint y: 87, distance: 29.9
click at [373, 87] on div at bounding box center [385, 106] width 93 height 206
drag, startPoint x: 408, startPoint y: 76, endPoint x: 374, endPoint y: 78, distance: 33.9
click at [374, 78] on div at bounding box center [385, 106] width 93 height 206
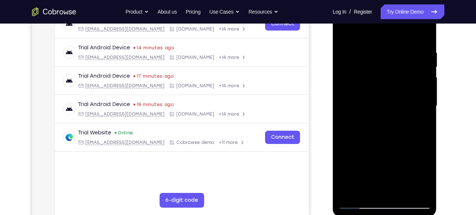
drag, startPoint x: 401, startPoint y: 80, endPoint x: 352, endPoint y: 81, distance: 48.7
click at [352, 81] on div at bounding box center [385, 106] width 93 height 206
drag, startPoint x: 413, startPoint y: 76, endPoint x: 363, endPoint y: 77, distance: 49.8
click at [363, 77] on div at bounding box center [385, 106] width 93 height 206
drag, startPoint x: 401, startPoint y: 76, endPoint x: 361, endPoint y: 77, distance: 40.5
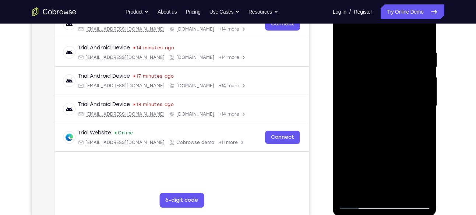
click at [361, 77] on div at bounding box center [385, 106] width 93 height 206
click at [422, 36] on div at bounding box center [385, 106] width 93 height 206
drag, startPoint x: 406, startPoint y: 44, endPoint x: 403, endPoint y: 160, distance: 115.7
click at [403, 160] on div at bounding box center [385, 106] width 93 height 206
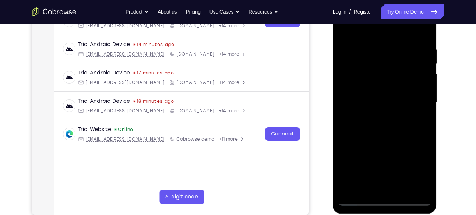
scroll to position [127, 0]
click at [374, 48] on div at bounding box center [385, 103] width 93 height 206
click at [422, 32] on div at bounding box center [385, 103] width 93 height 206
click at [352, 40] on div at bounding box center [385, 103] width 93 height 206
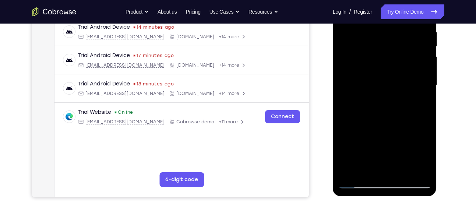
scroll to position [146, 0]
click at [353, 169] on div at bounding box center [385, 85] width 93 height 206
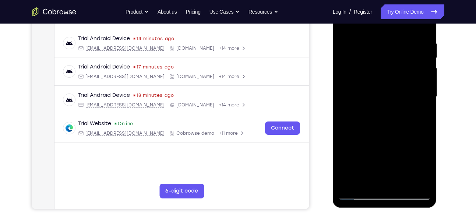
scroll to position [128, 0]
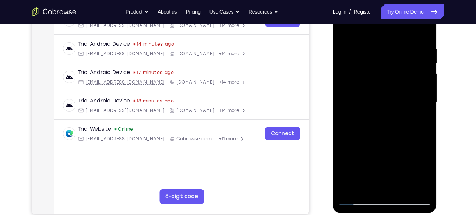
drag, startPoint x: 385, startPoint y: 147, endPoint x: 387, endPoint y: 90, distance: 57.1
click at [387, 90] on div at bounding box center [385, 102] width 93 height 206
drag, startPoint x: 387, startPoint y: 127, endPoint x: 377, endPoint y: 74, distance: 54.0
click at [377, 74] on div at bounding box center [385, 102] width 93 height 206
drag, startPoint x: 381, startPoint y: 126, endPoint x: 376, endPoint y: 53, distance: 72.7
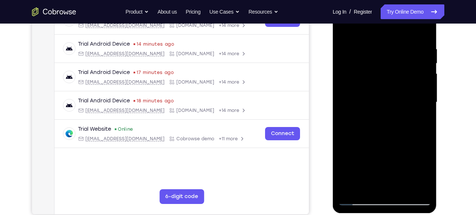
click at [376, 53] on div at bounding box center [385, 102] width 93 height 206
drag, startPoint x: 381, startPoint y: 129, endPoint x: 380, endPoint y: 64, distance: 64.9
click at [380, 64] on div at bounding box center [385, 102] width 93 height 206
drag, startPoint x: 381, startPoint y: 130, endPoint x: 377, endPoint y: 56, distance: 74.2
click at [377, 56] on div at bounding box center [385, 102] width 93 height 206
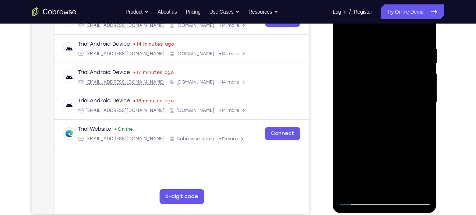
drag, startPoint x: 379, startPoint y: 132, endPoint x: 378, endPoint y: 69, distance: 62.3
click at [378, 69] on div at bounding box center [385, 102] width 93 height 206
drag, startPoint x: 385, startPoint y: 136, endPoint x: 377, endPoint y: 87, distance: 49.2
click at [377, 87] on div at bounding box center [385, 102] width 93 height 206
drag, startPoint x: 379, startPoint y: 133, endPoint x: 372, endPoint y: 55, distance: 78.9
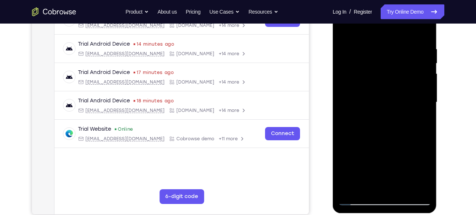
click at [372, 55] on div at bounding box center [385, 102] width 93 height 206
drag, startPoint x: 378, startPoint y: 137, endPoint x: 378, endPoint y: 70, distance: 66.7
click at [378, 70] on div at bounding box center [385, 102] width 93 height 206
drag, startPoint x: 386, startPoint y: 130, endPoint x: 382, endPoint y: 76, distance: 54.3
click at [382, 76] on div at bounding box center [385, 102] width 93 height 206
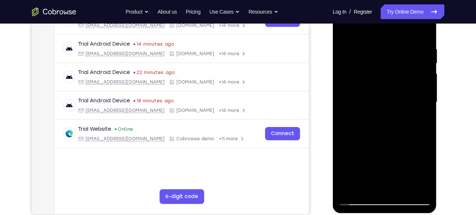
drag, startPoint x: 386, startPoint y: 126, endPoint x: 392, endPoint y: 52, distance: 73.9
click at [392, 52] on div at bounding box center [385, 102] width 93 height 206
drag, startPoint x: 395, startPoint y: 132, endPoint x: 367, endPoint y: 59, distance: 78.0
click at [367, 59] on div at bounding box center [385, 102] width 93 height 206
drag, startPoint x: 368, startPoint y: 128, endPoint x: 367, endPoint y: 69, distance: 58.6
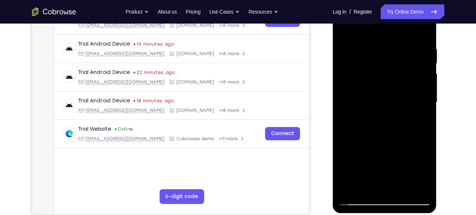
click at [367, 69] on div at bounding box center [385, 102] width 93 height 206
drag, startPoint x: 376, startPoint y: 131, endPoint x: 373, endPoint y: 56, distance: 75.2
click at [373, 56] on div at bounding box center [385, 102] width 93 height 206
drag, startPoint x: 382, startPoint y: 130, endPoint x: 372, endPoint y: 69, distance: 62.3
click at [372, 69] on div at bounding box center [385, 102] width 93 height 206
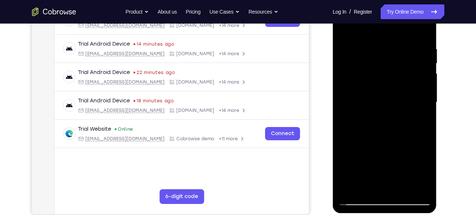
drag, startPoint x: 372, startPoint y: 136, endPoint x: 379, endPoint y: 56, distance: 80.3
click at [379, 56] on div at bounding box center [385, 102] width 93 height 206
drag, startPoint x: 391, startPoint y: 134, endPoint x: 372, endPoint y: 82, distance: 55.0
click at [372, 82] on div at bounding box center [385, 102] width 93 height 206
drag, startPoint x: 369, startPoint y: 133, endPoint x: 373, endPoint y: 58, distance: 74.9
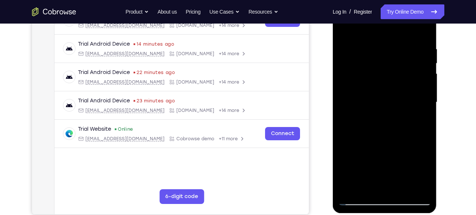
click at [373, 58] on div at bounding box center [385, 102] width 93 height 206
drag, startPoint x: 382, startPoint y: 133, endPoint x: 367, endPoint y: 71, distance: 63.4
click at [367, 71] on div at bounding box center [385, 102] width 93 height 206
drag, startPoint x: 368, startPoint y: 136, endPoint x: 372, endPoint y: 57, distance: 79.7
click at [372, 57] on div at bounding box center [385, 102] width 93 height 206
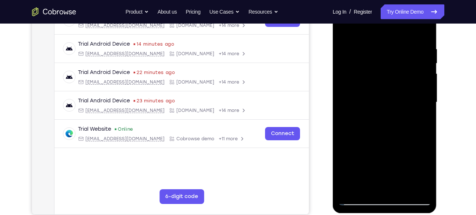
click at [364, 77] on div at bounding box center [385, 102] width 93 height 206
click at [372, 62] on div at bounding box center [385, 102] width 93 height 206
click at [376, 87] on div at bounding box center [385, 102] width 93 height 206
click at [367, 87] on div at bounding box center [385, 102] width 93 height 206
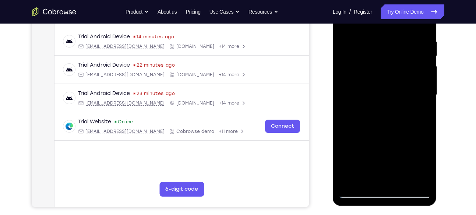
scroll to position [137, 0]
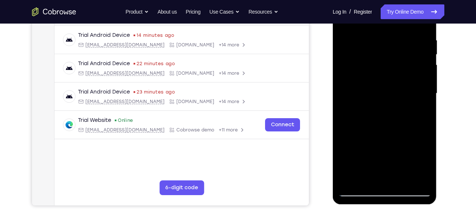
click at [353, 179] on div at bounding box center [385, 93] width 93 height 206
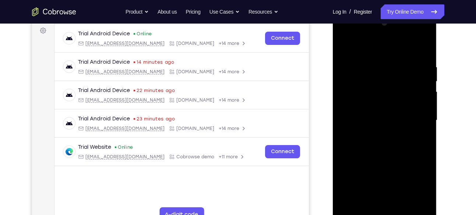
scroll to position [110, 0]
